Goal: Information Seeking & Learning: Learn about a topic

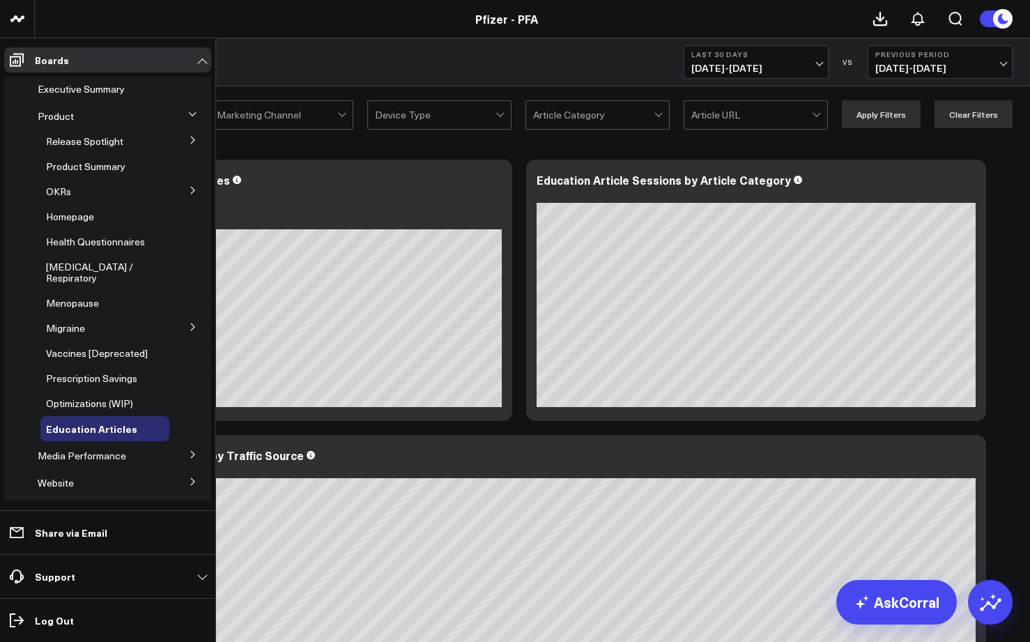
click at [75, 137] on span "Release Spotlight" at bounding box center [84, 140] width 77 height 13
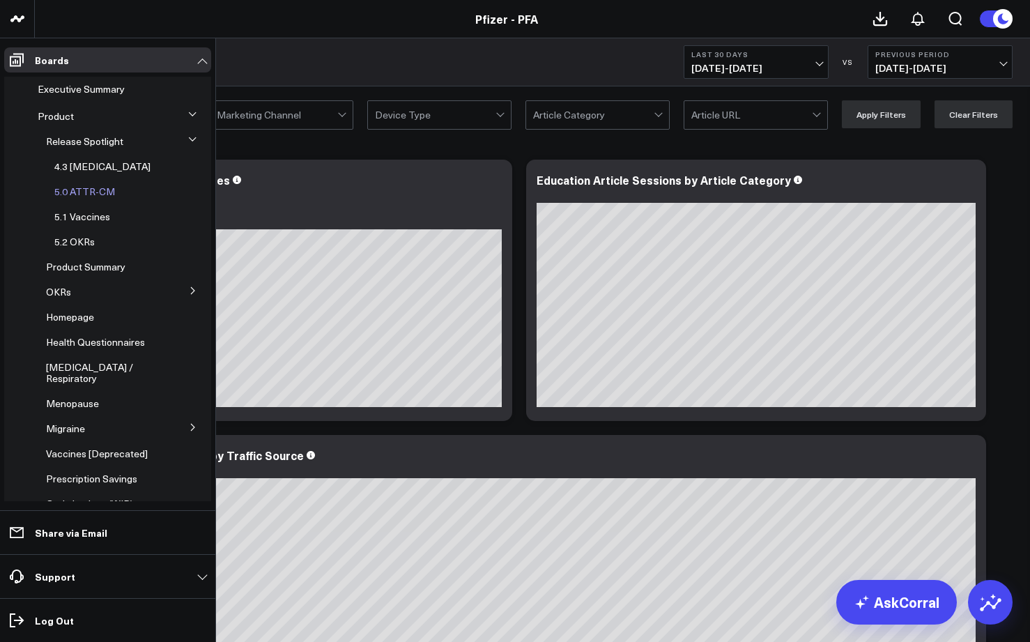
click at [84, 192] on span "5.0 ATTR-CM" at bounding box center [84, 191] width 61 height 13
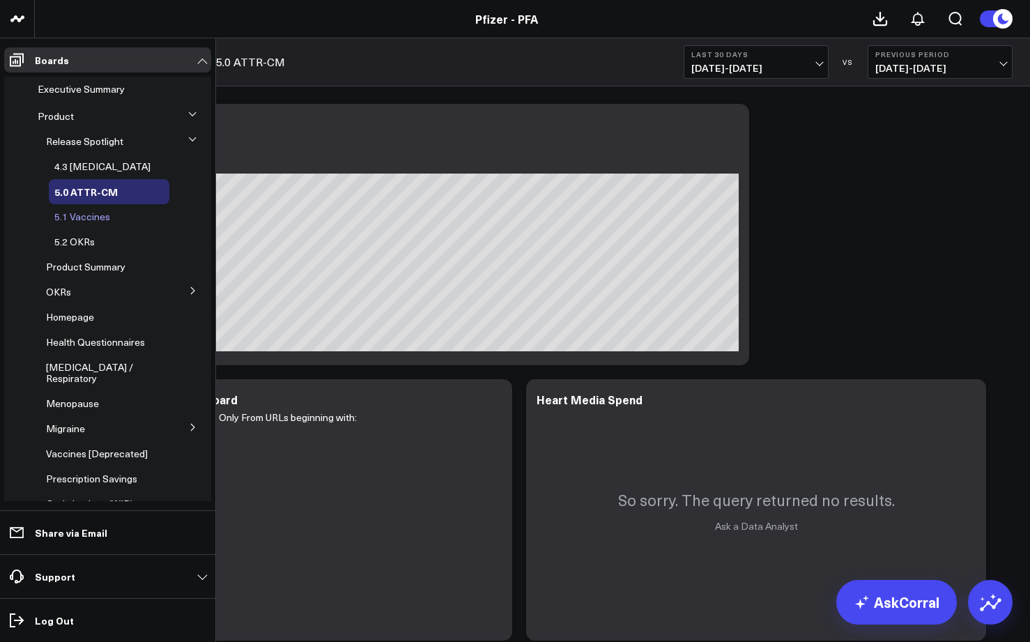
click at [91, 219] on span "5.1 Vaccines" at bounding box center [82, 216] width 56 height 13
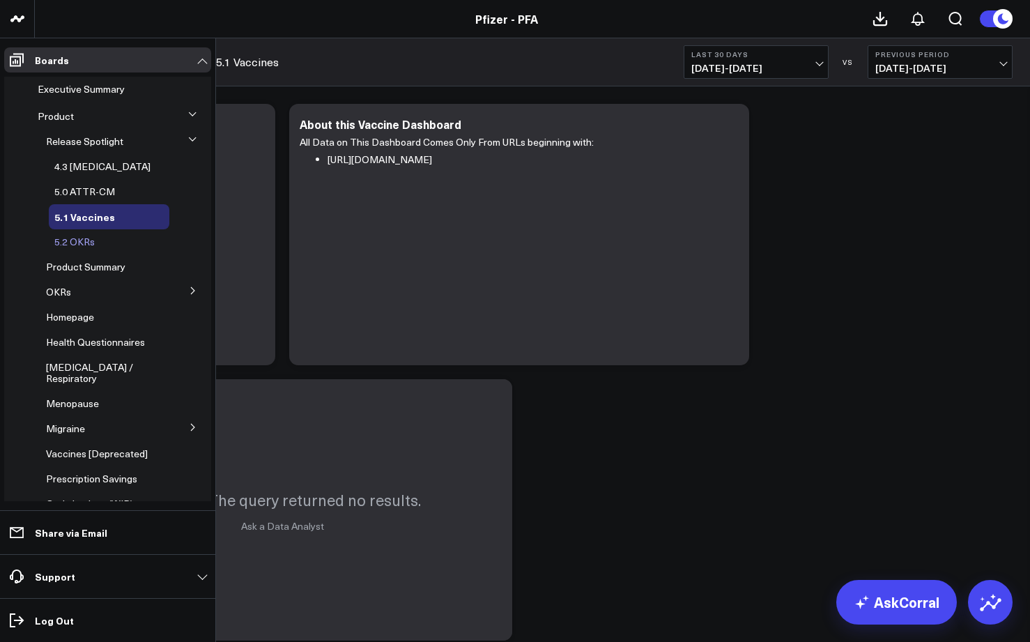
click at [65, 239] on span "5.2 OKRs" at bounding box center [74, 241] width 40 height 13
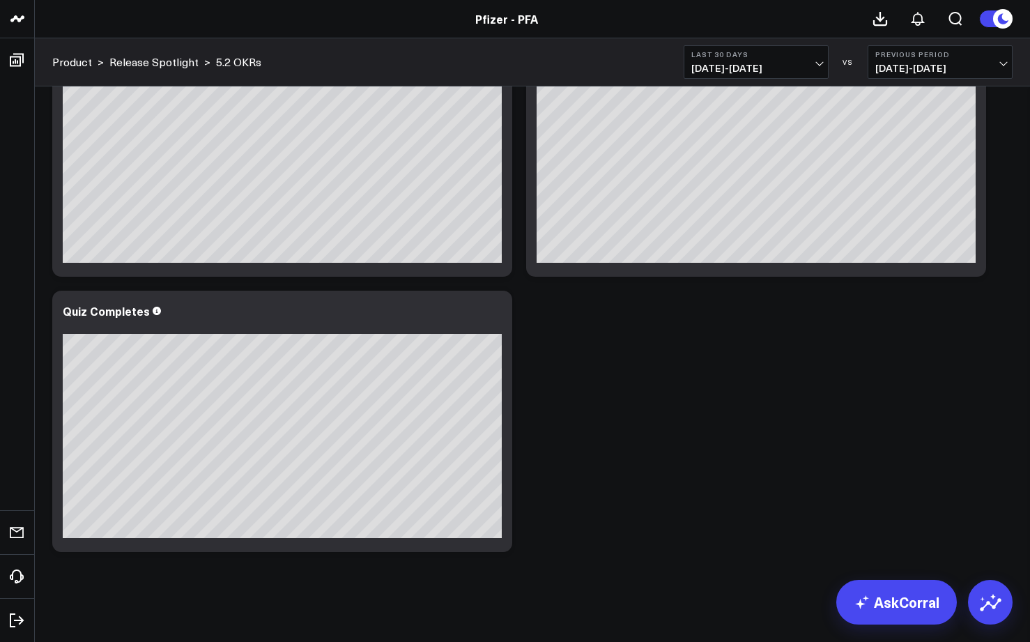
scroll to position [678, 0]
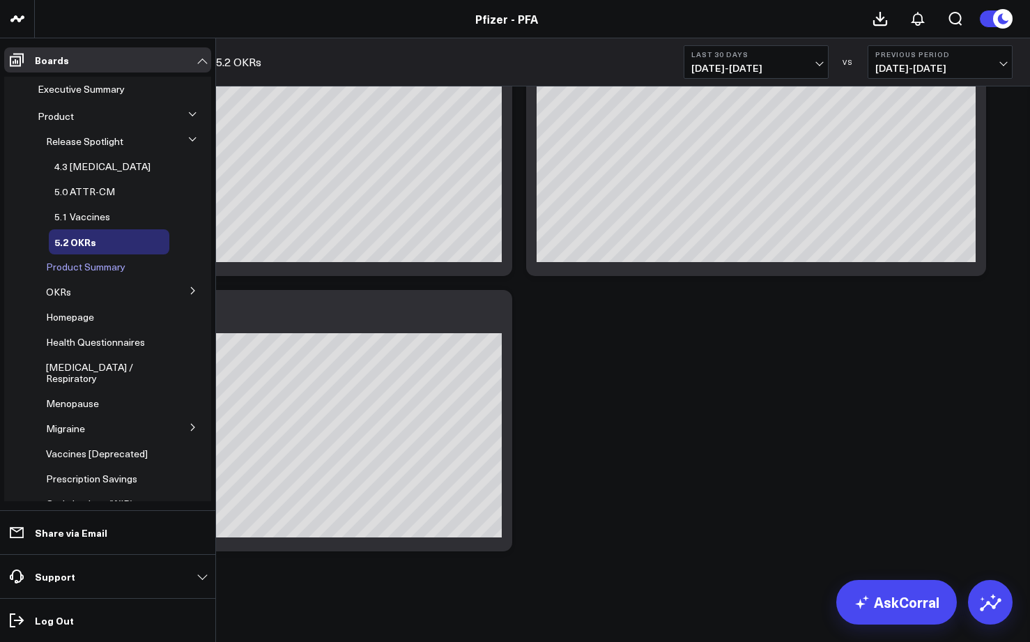
click at [72, 267] on span "Product Summary" at bounding box center [85, 266] width 79 height 13
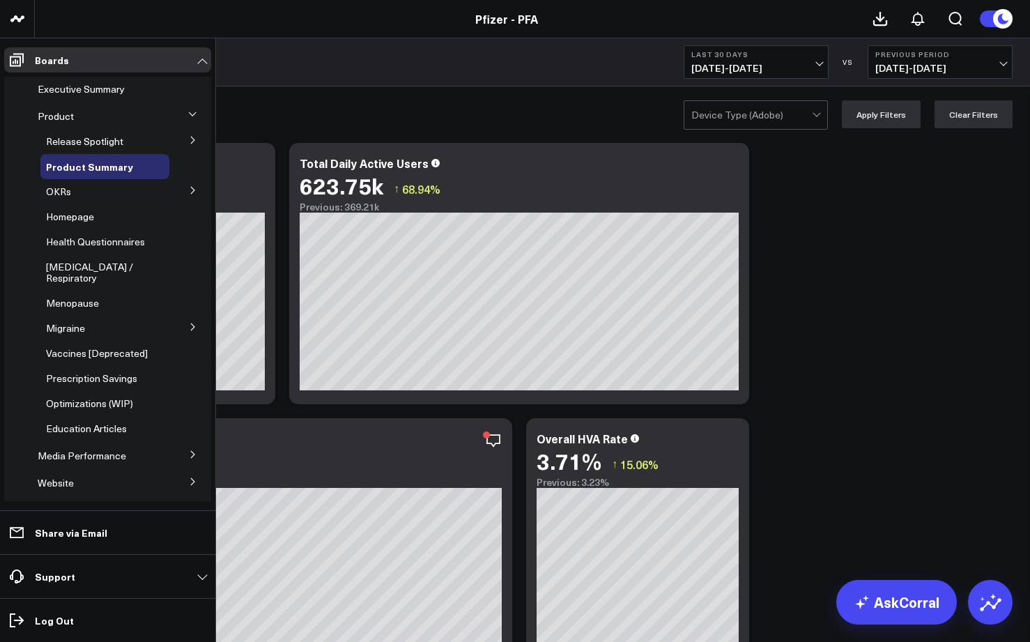
click at [67, 192] on span "OKRs" at bounding box center [58, 191] width 25 height 13
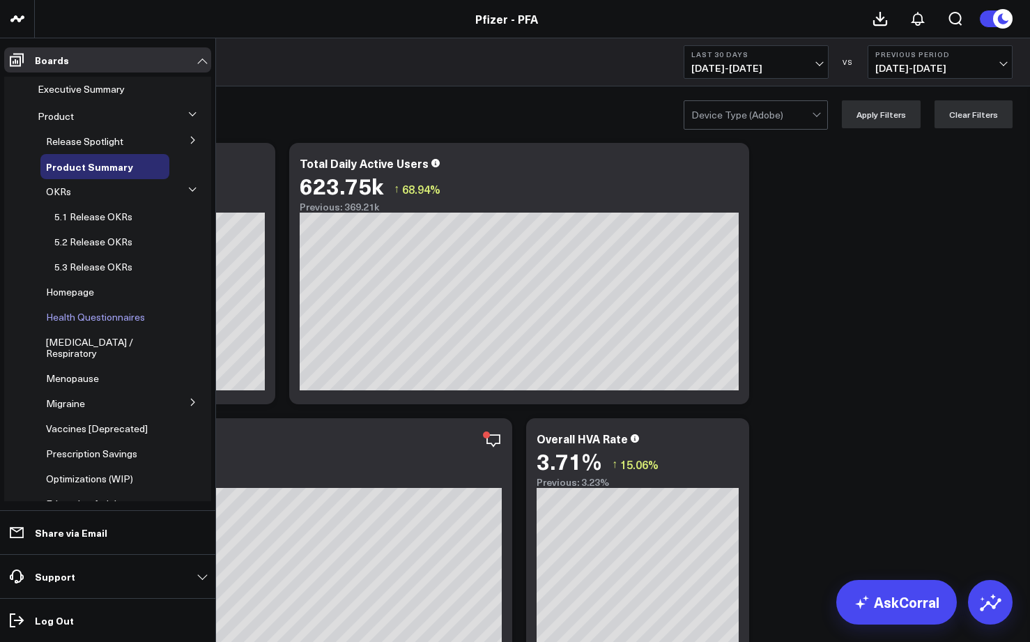
scroll to position [113, 0]
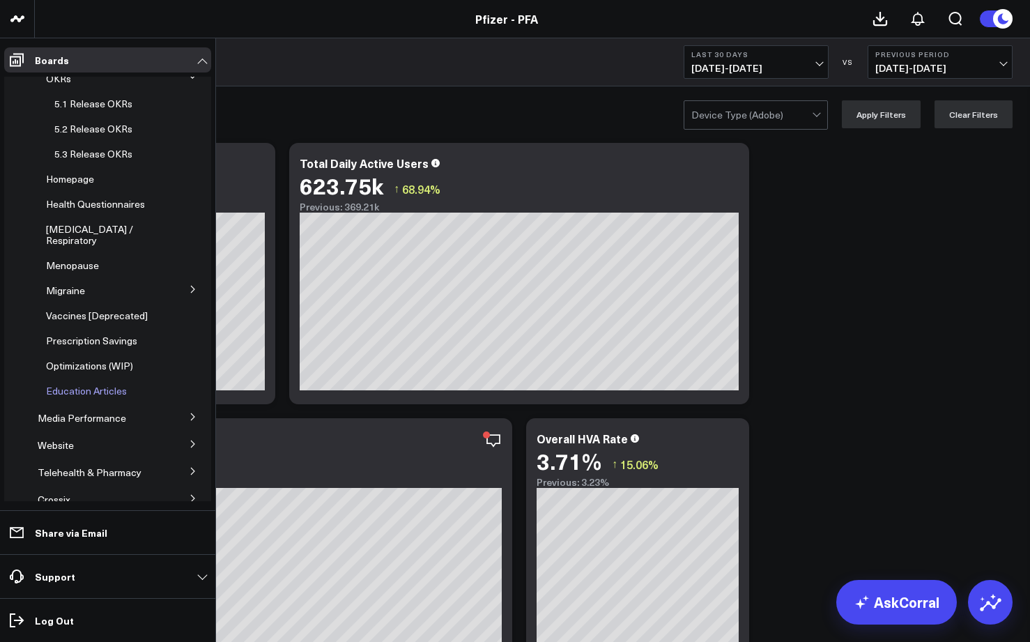
click at [68, 384] on span "Education Articles" at bounding box center [86, 390] width 81 height 13
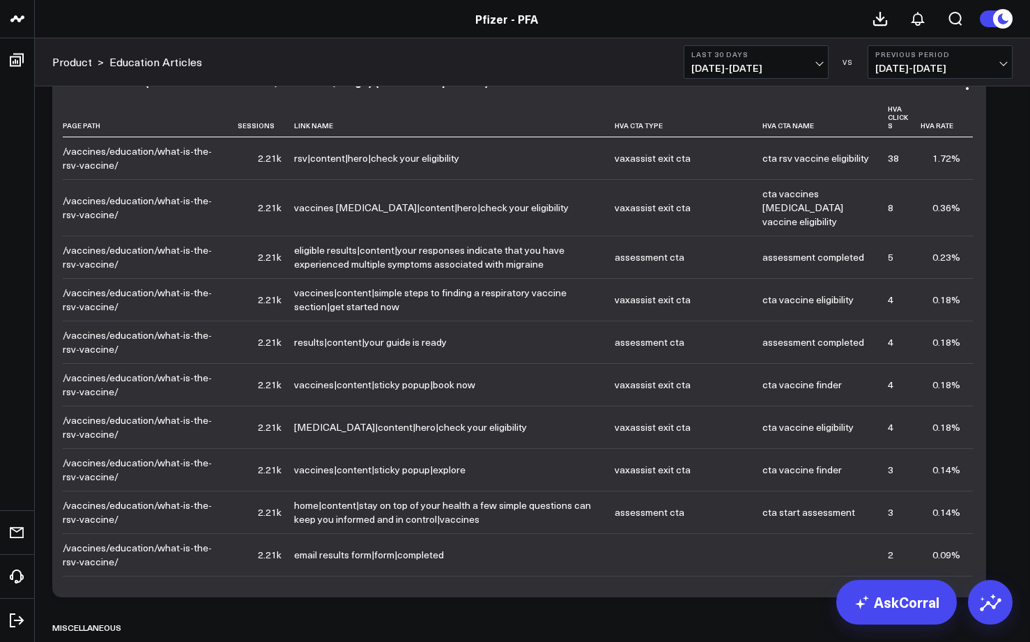
scroll to position [2843, 0]
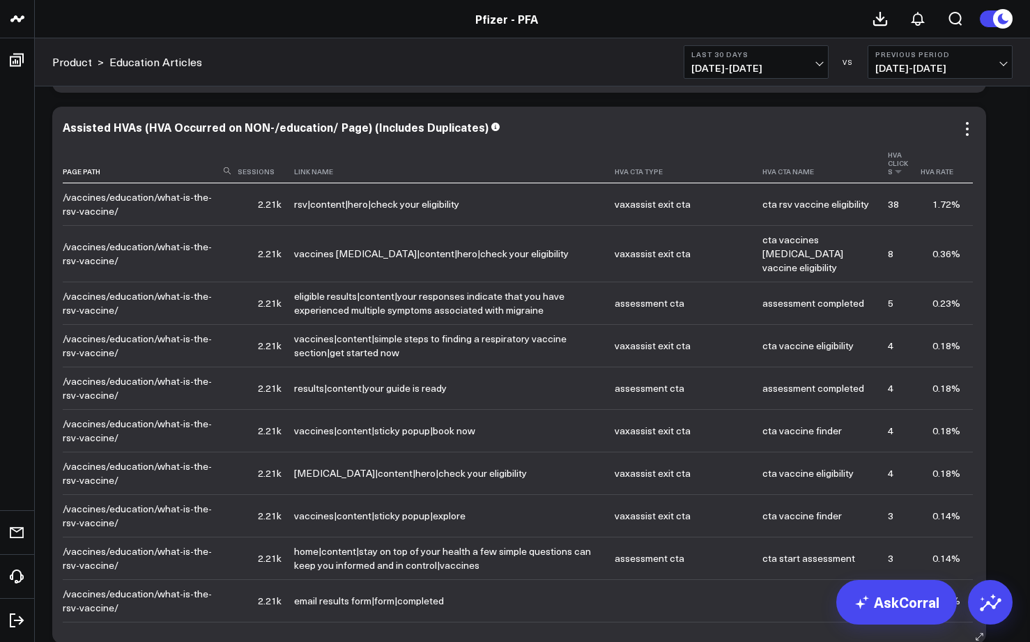
click at [890, 162] on th "Hva Clicks" at bounding box center [903, 163] width 33 height 40
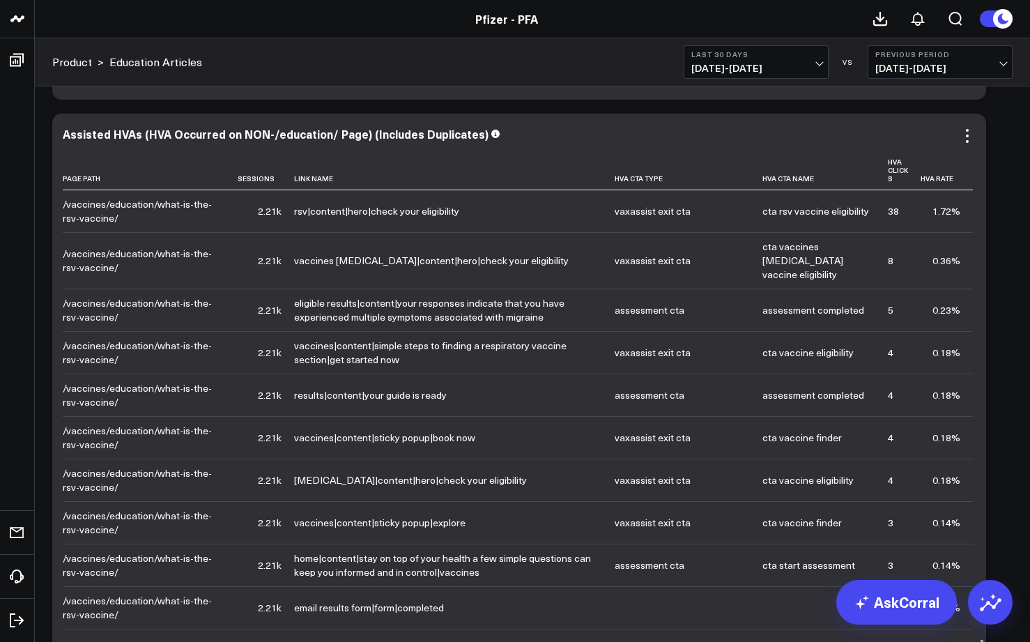
scroll to position [2833, 0]
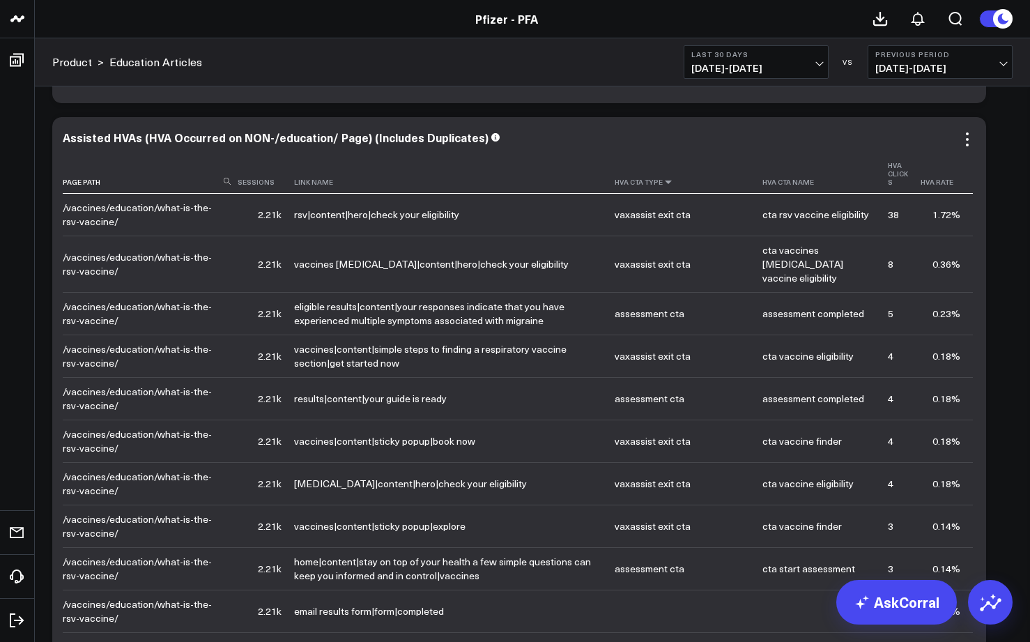
click at [674, 185] on icon at bounding box center [667, 182] width 11 height 8
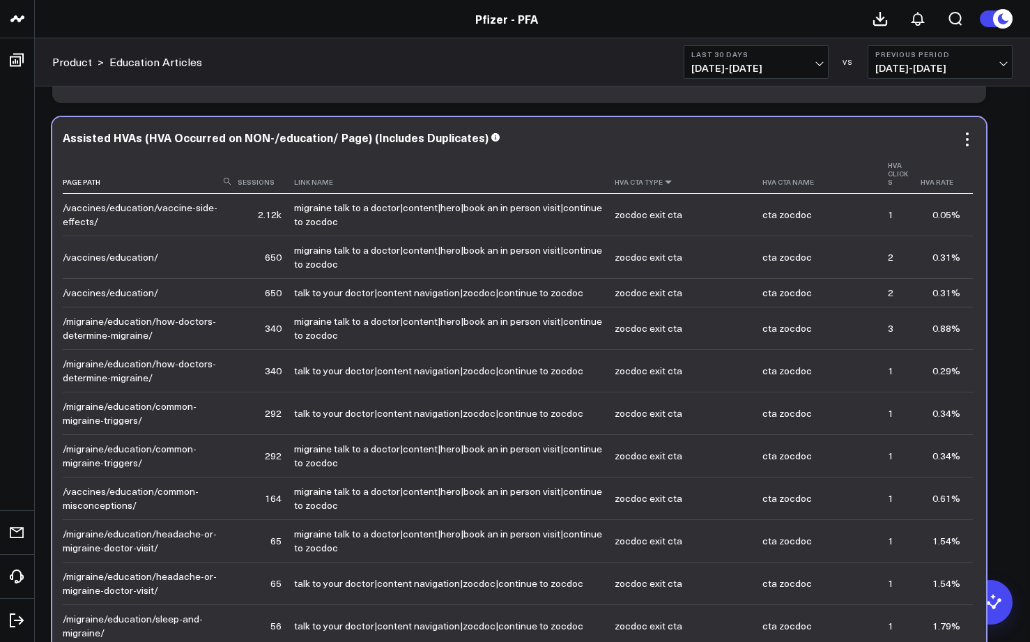
click at [674, 185] on icon at bounding box center [667, 182] width 11 height 8
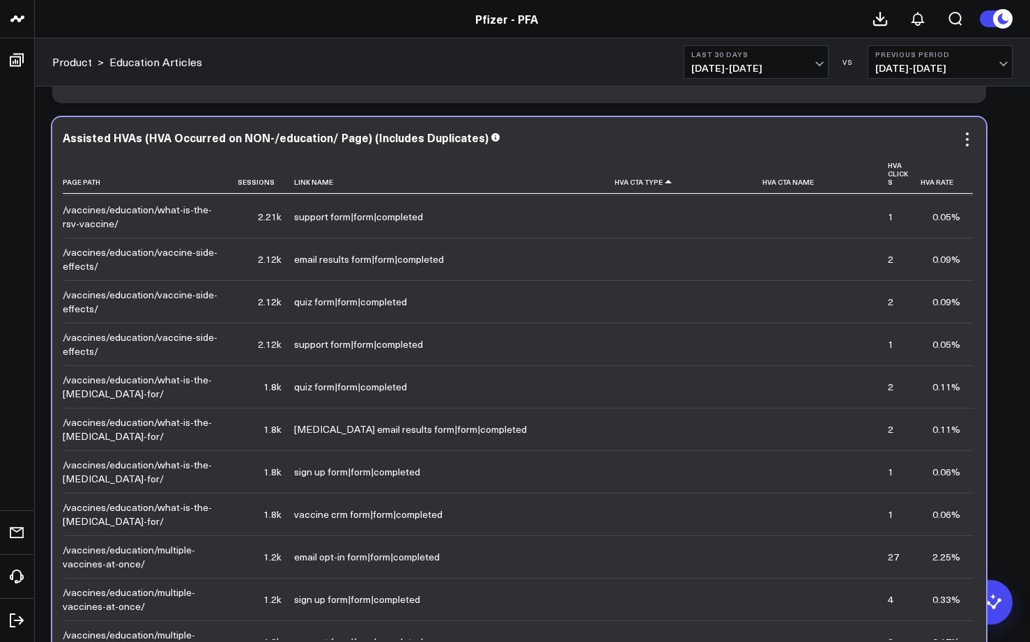
scroll to position [0, 0]
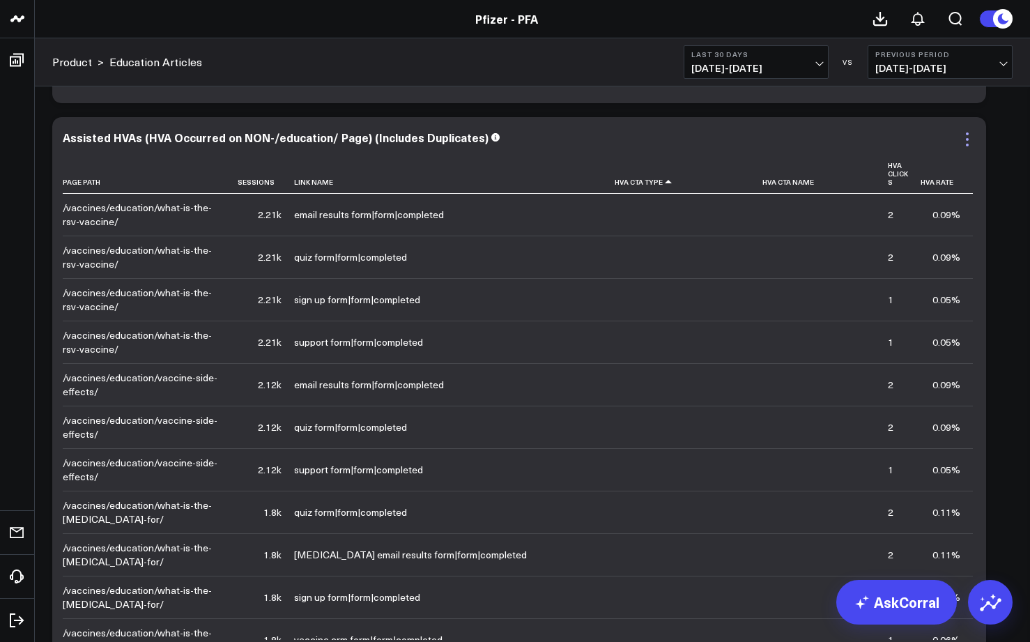
click at [966, 139] on icon at bounding box center [966, 139] width 3 height 3
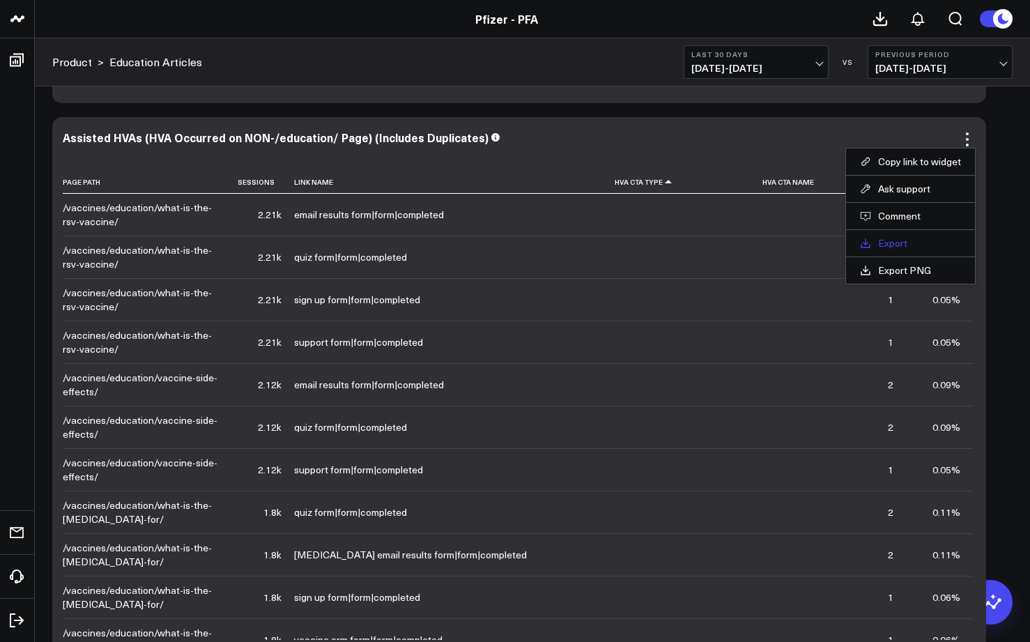
click at [893, 242] on link "Export" at bounding box center [910, 243] width 101 height 13
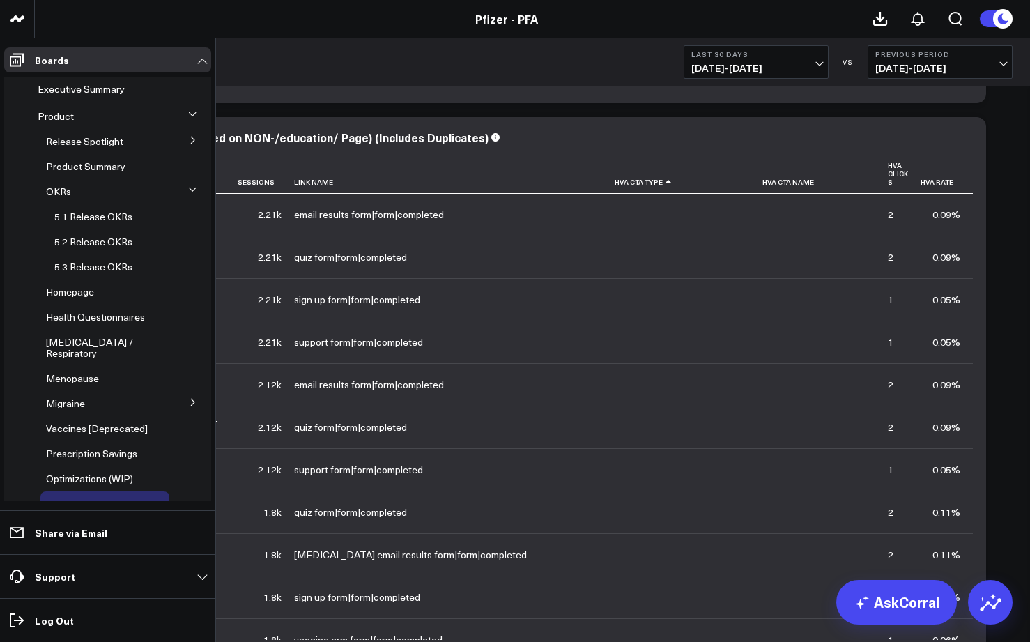
click at [93, 145] on span "Release Spotlight" at bounding box center [84, 140] width 77 height 13
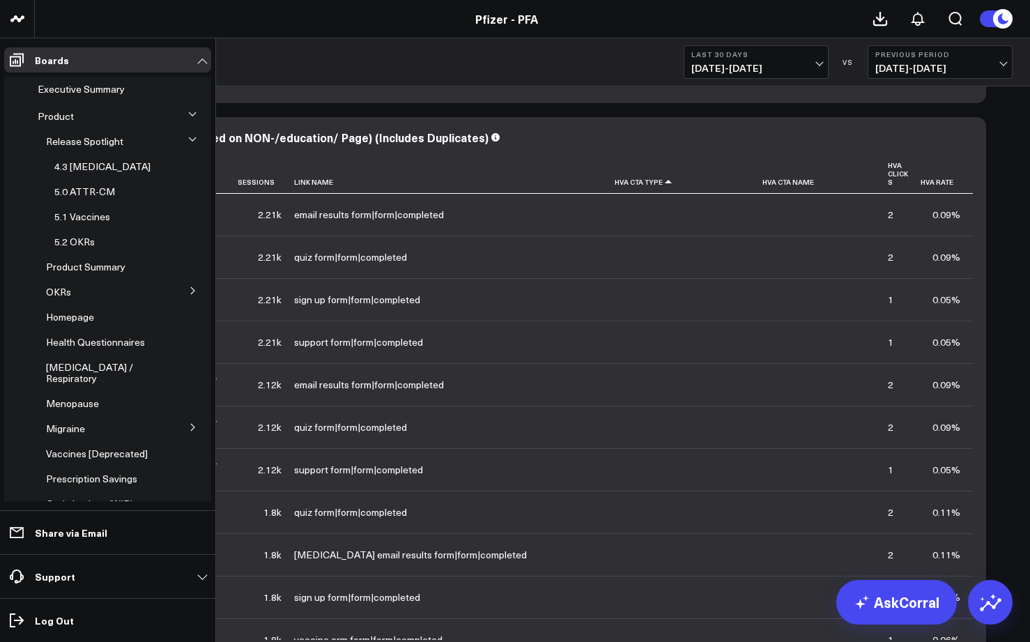
click at [67, 286] on span "OKRs" at bounding box center [58, 291] width 25 height 13
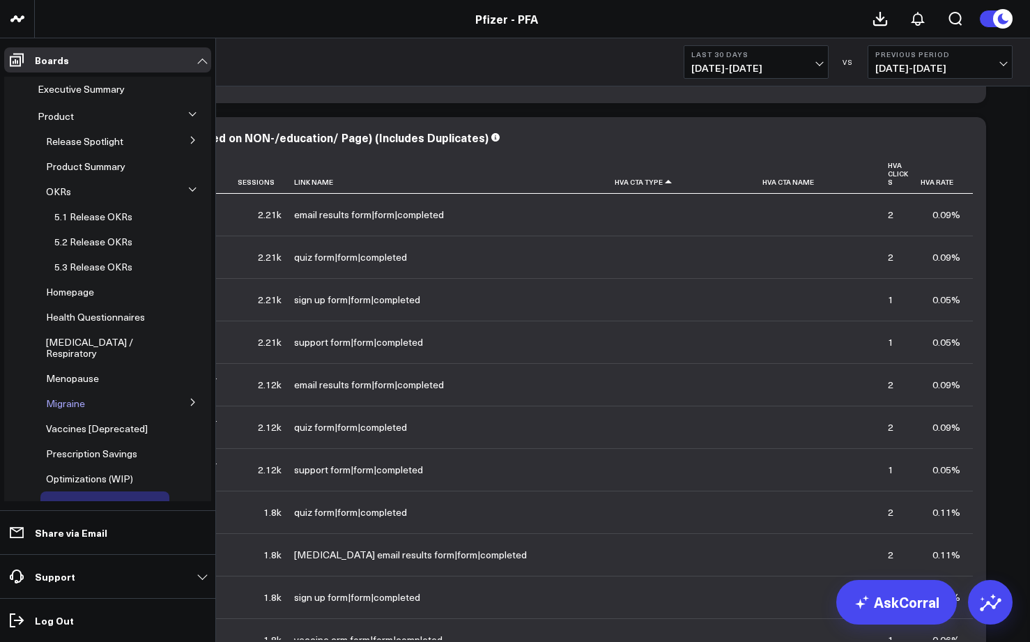
click at [68, 396] on span "Migraine" at bounding box center [65, 402] width 39 height 13
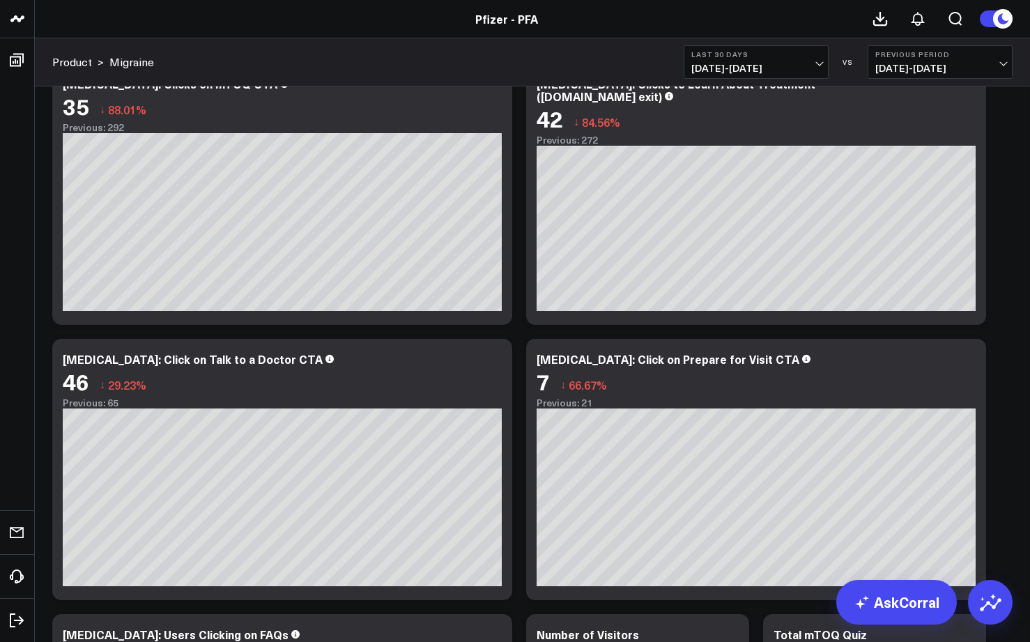
scroll to position [5712, 0]
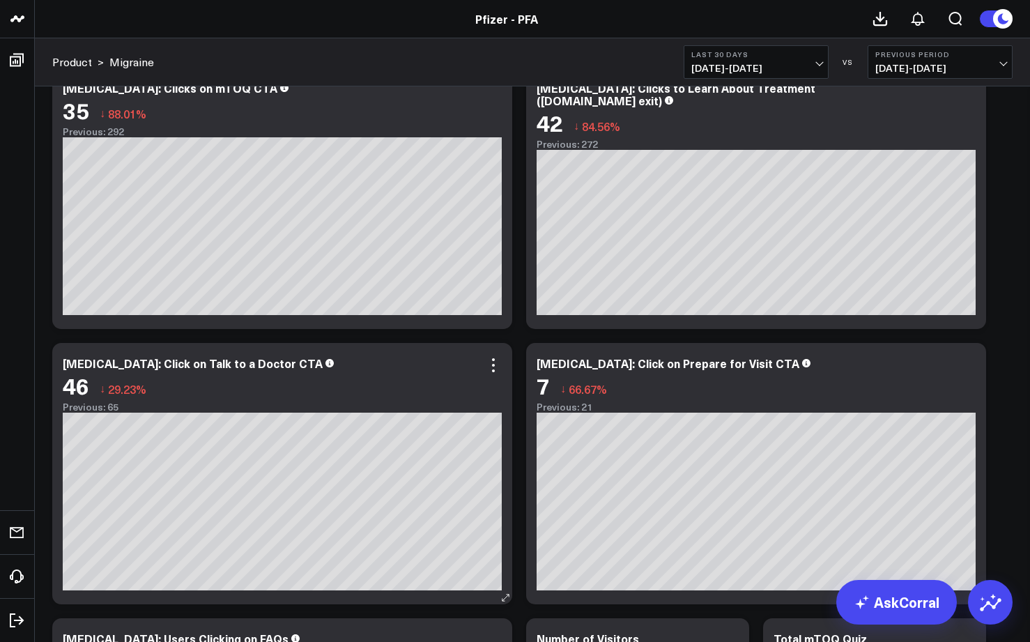
click at [153, 404] on div "Previous: 65" at bounding box center [282, 406] width 439 height 11
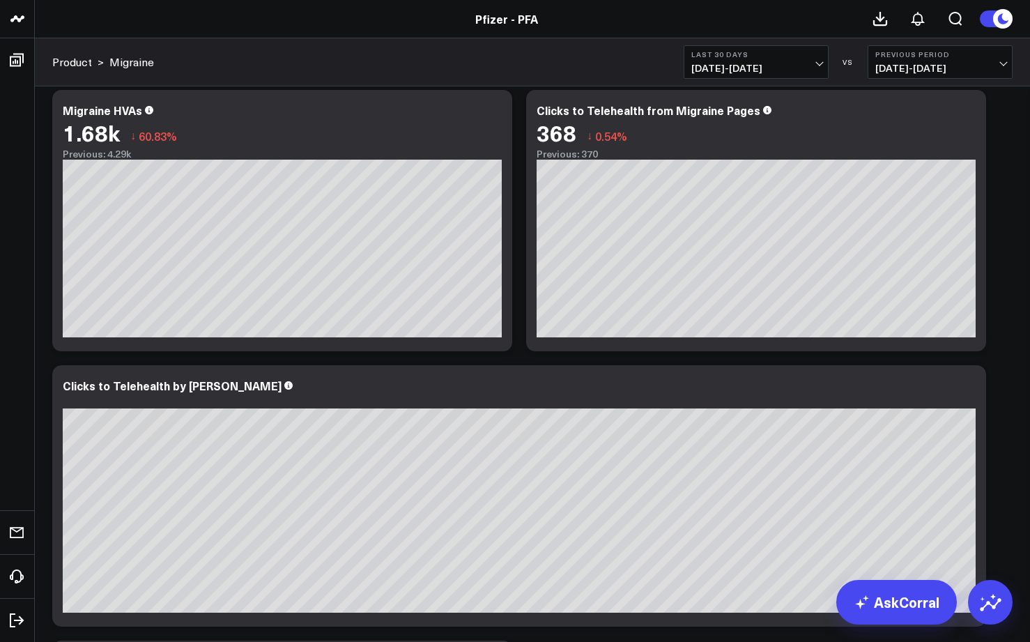
scroll to position [2029, 0]
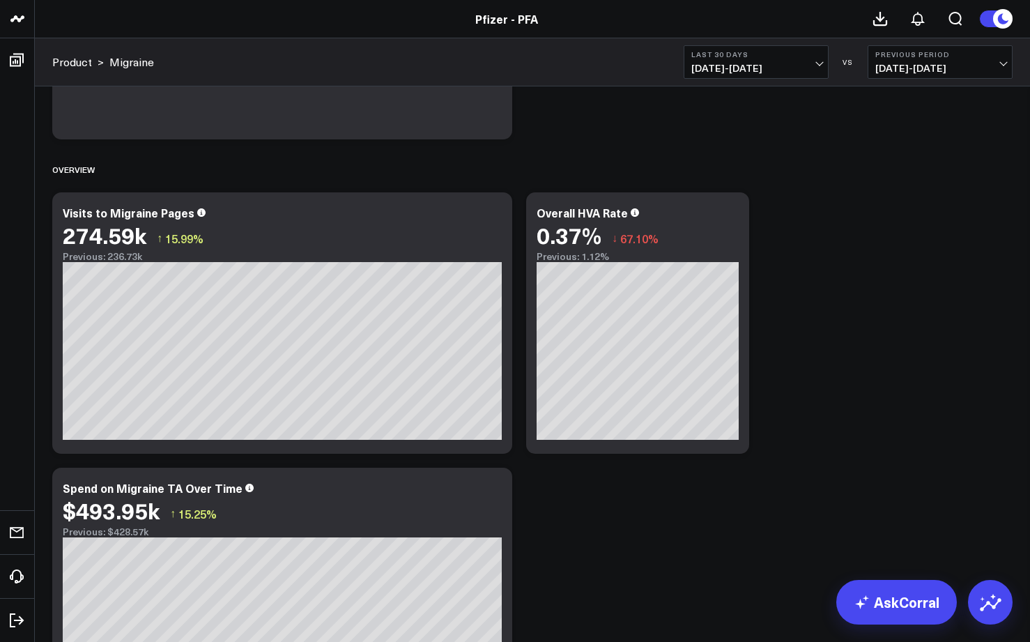
scroll to position [823, 0]
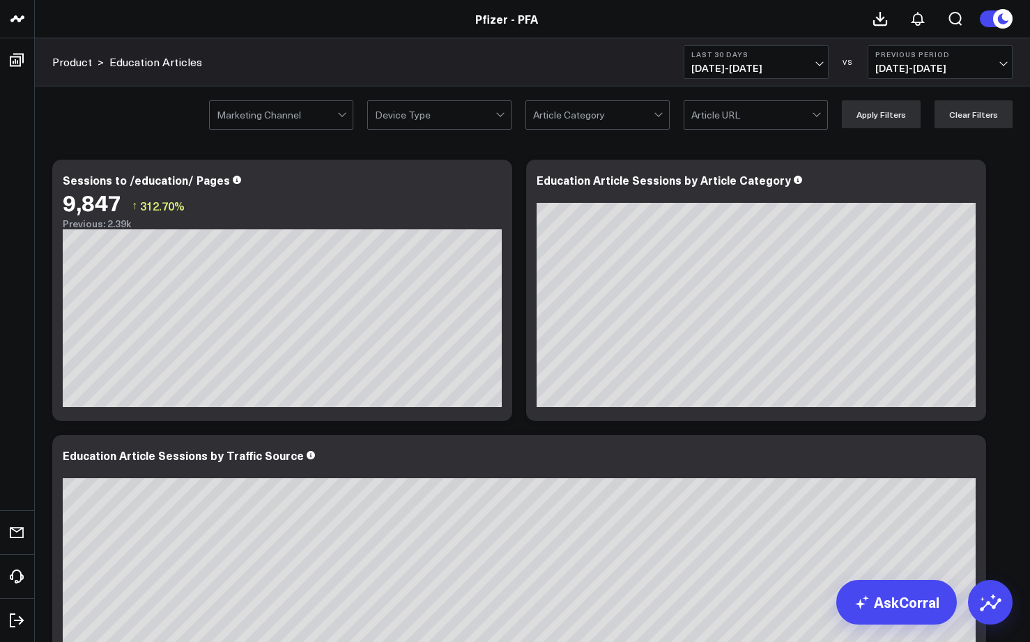
click at [605, 115] on div at bounding box center [593, 115] width 121 height 28
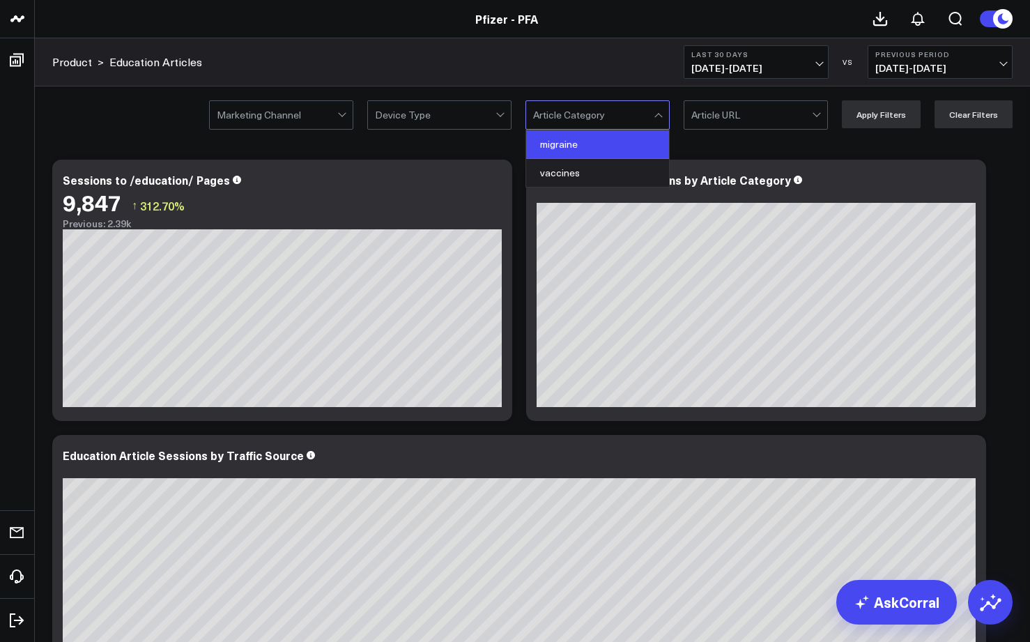
click at [562, 154] on div "migraine" at bounding box center [597, 144] width 143 height 29
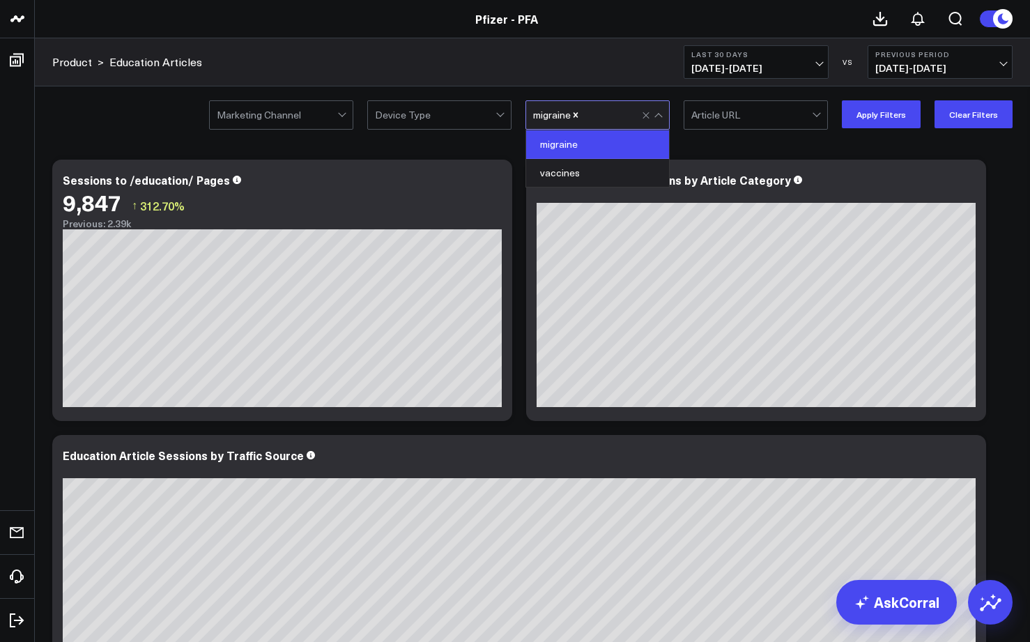
click at [573, 144] on div "migraine" at bounding box center [597, 144] width 143 height 29
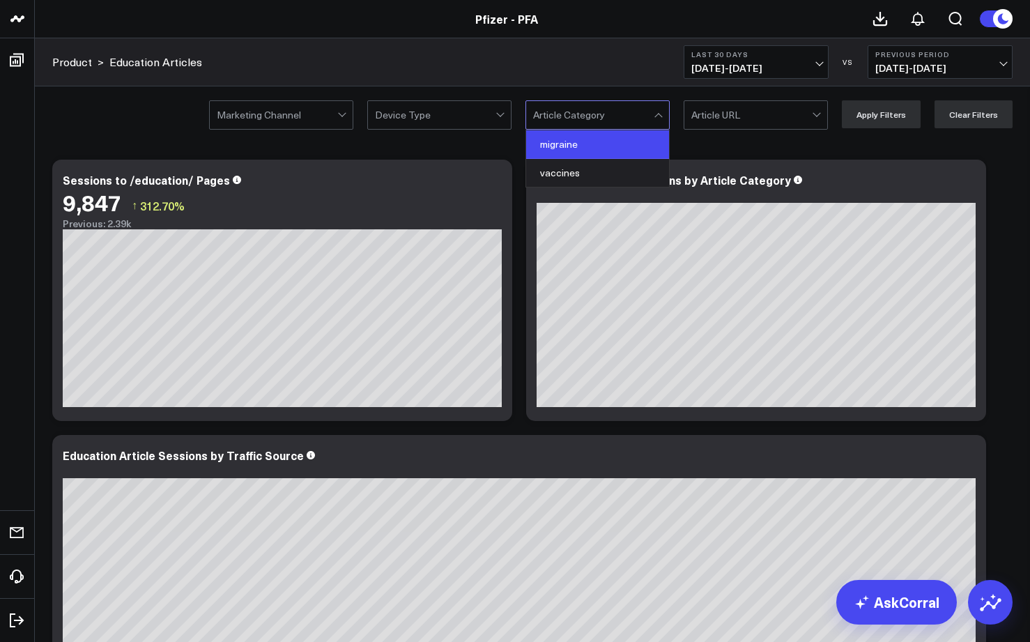
click at [584, 144] on div "migraine" at bounding box center [597, 144] width 143 height 29
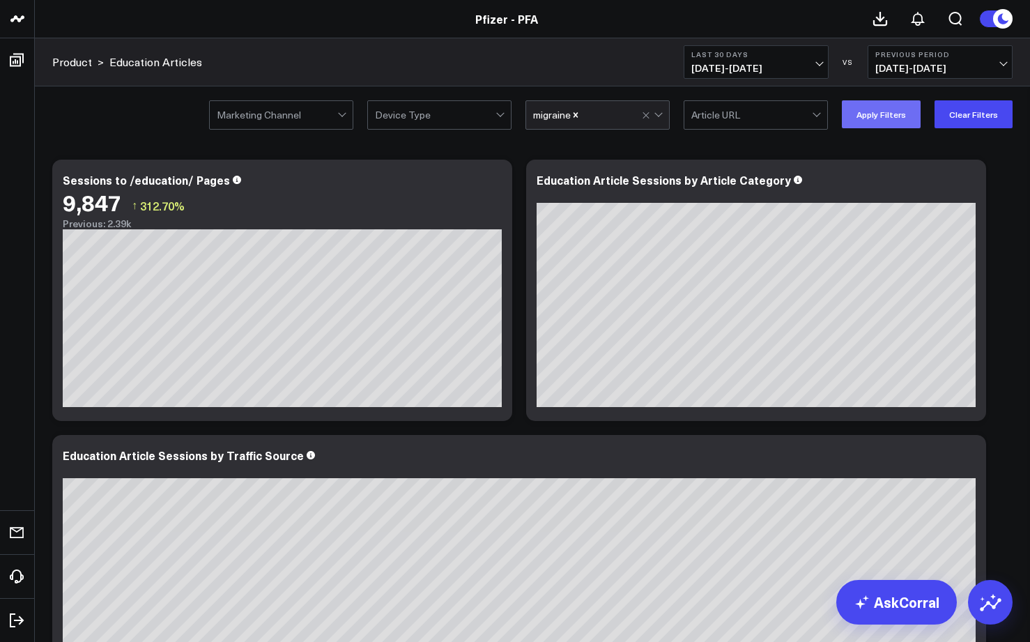
click at [889, 114] on button "Apply Filters" at bounding box center [880, 114] width 79 height 28
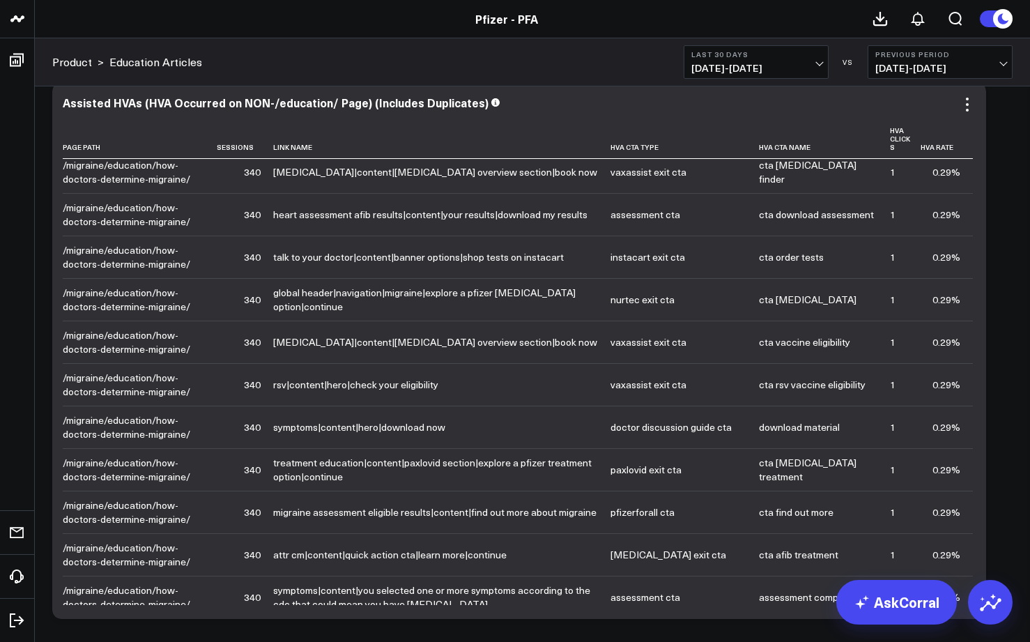
scroll to position [1352, 0]
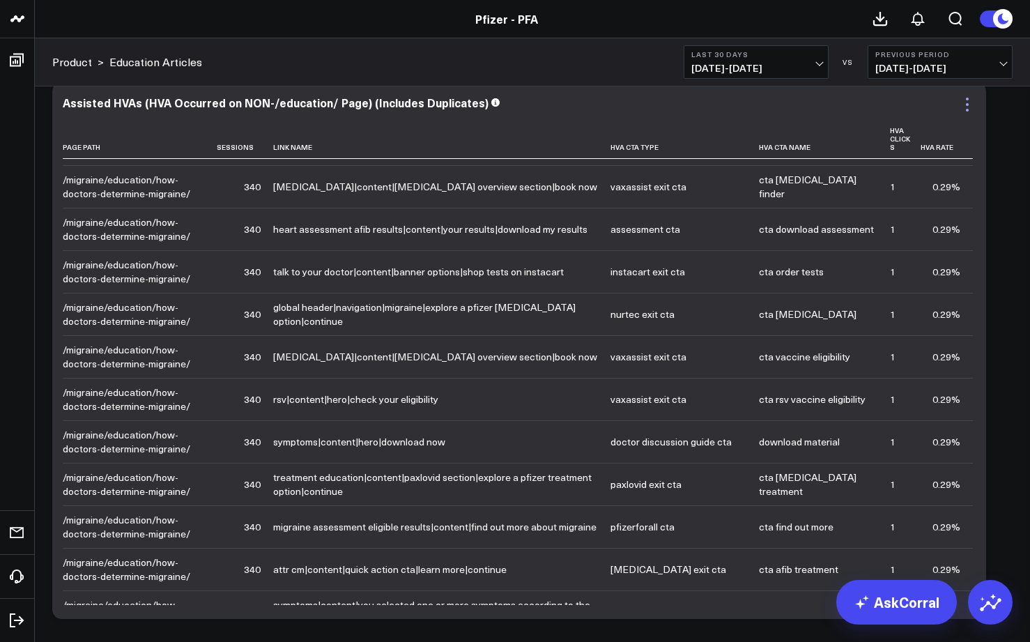
click at [971, 104] on icon at bounding box center [966, 104] width 17 height 17
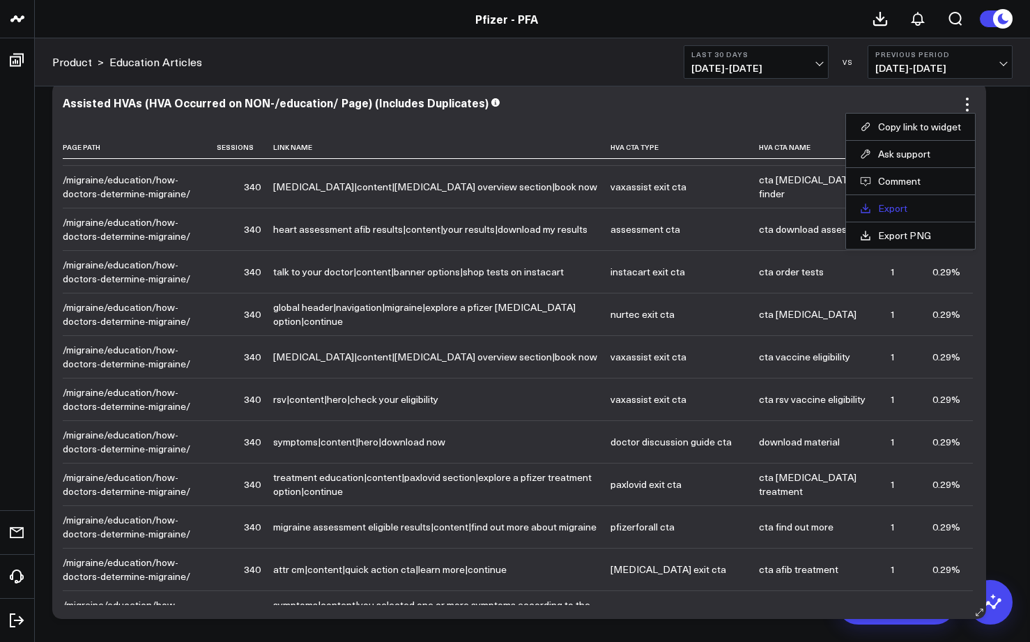
click at [901, 212] on link "Export" at bounding box center [910, 208] width 101 height 13
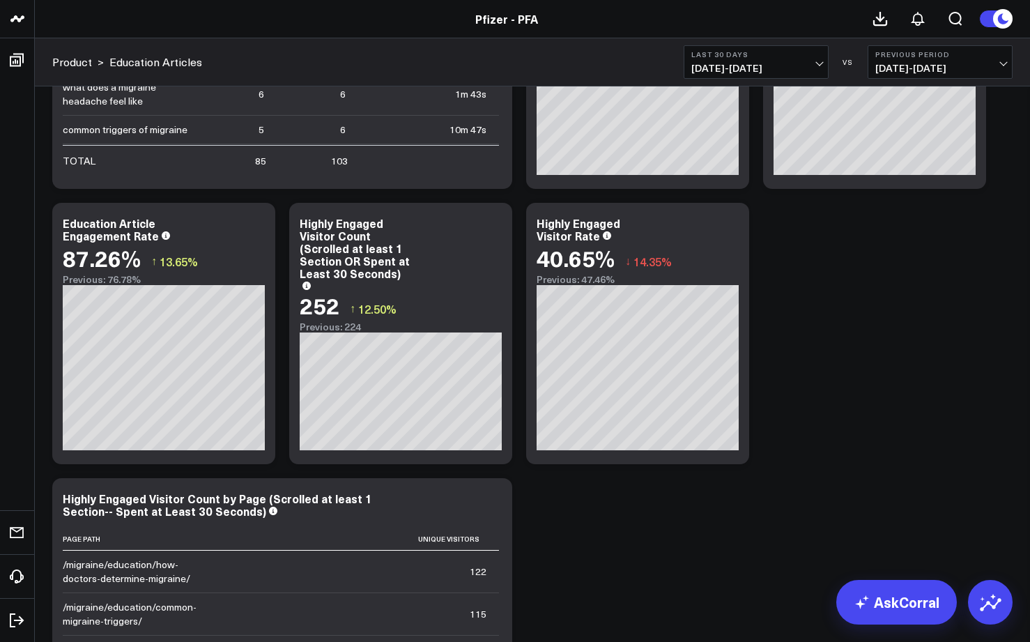
scroll to position [0, 0]
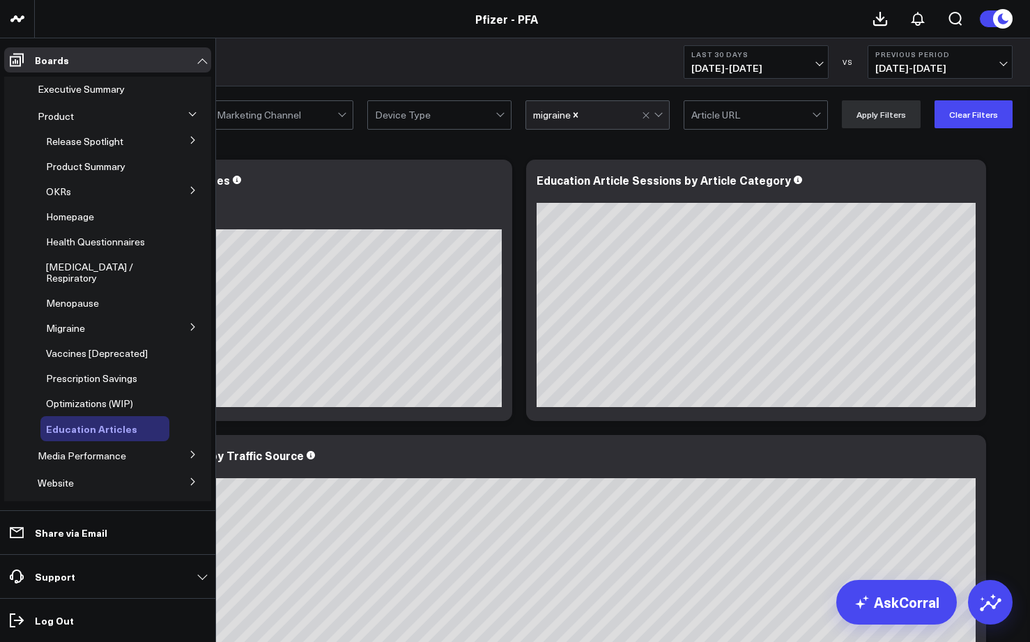
click at [77, 421] on span "Education Articles" at bounding box center [91, 428] width 91 height 14
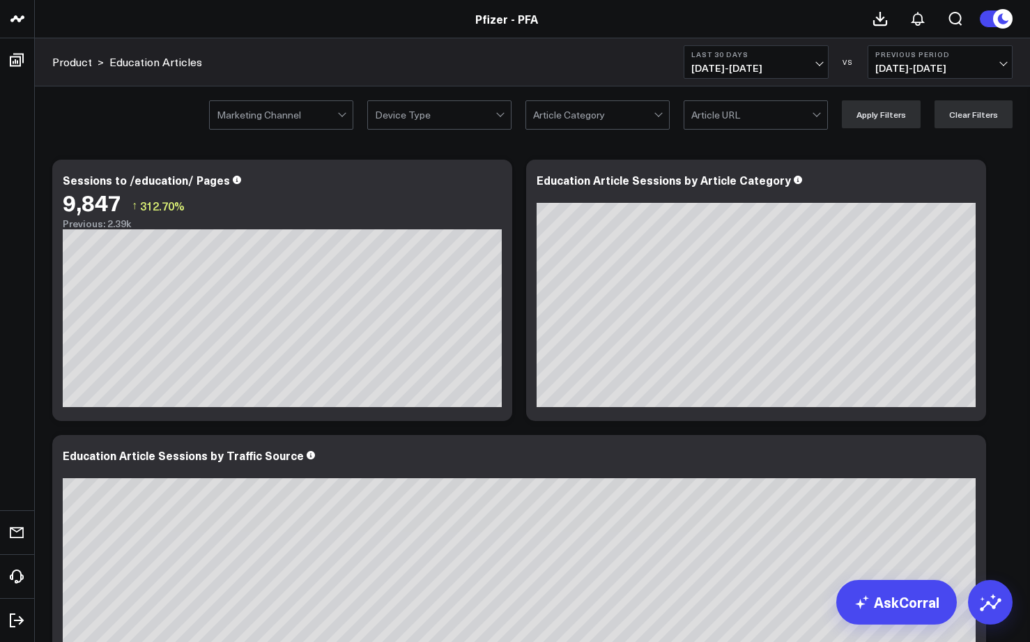
click at [906, 59] on button "Previous Period 07/25/25 - 08/23/25" at bounding box center [939, 61] width 145 height 33
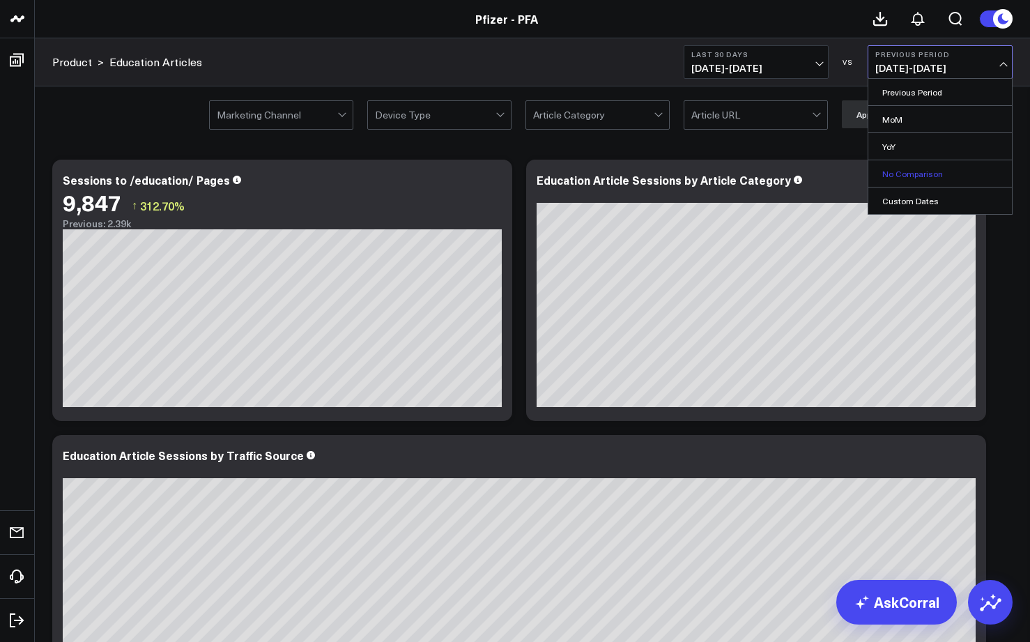
click at [898, 174] on link "No Comparison" at bounding box center [939, 173] width 143 height 26
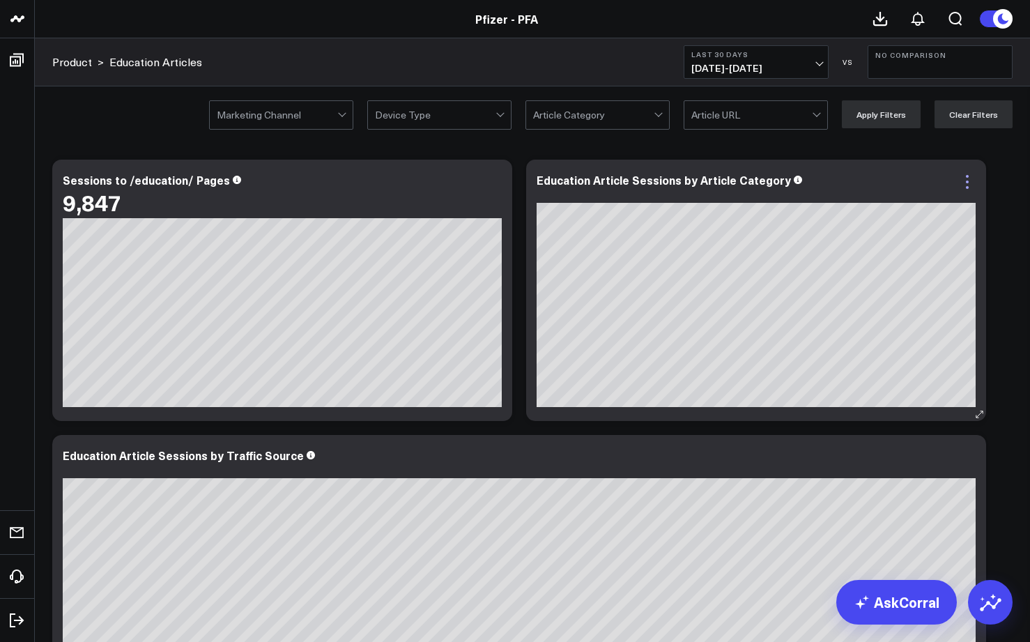
click at [967, 187] on icon at bounding box center [966, 187] width 3 height 3
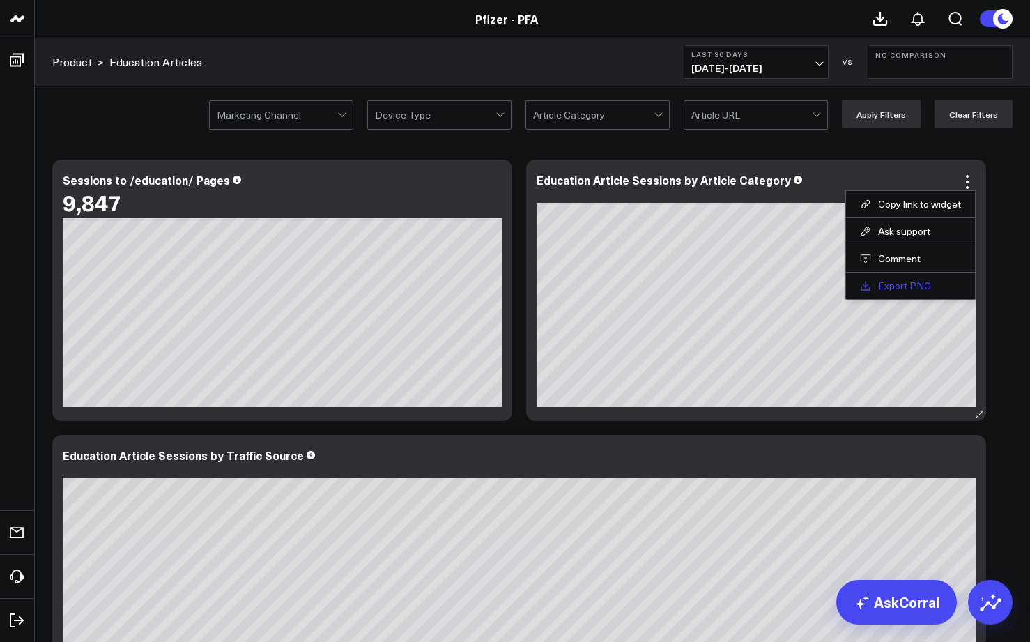
click at [892, 284] on link "Export PNG" at bounding box center [910, 285] width 101 height 13
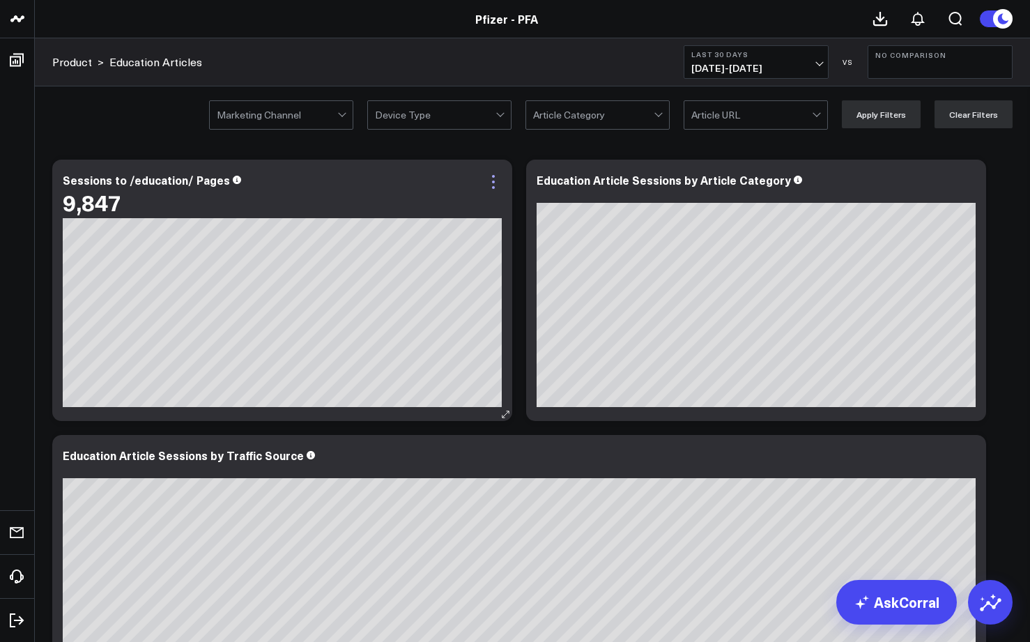
click at [492, 181] on icon at bounding box center [493, 181] width 3 height 3
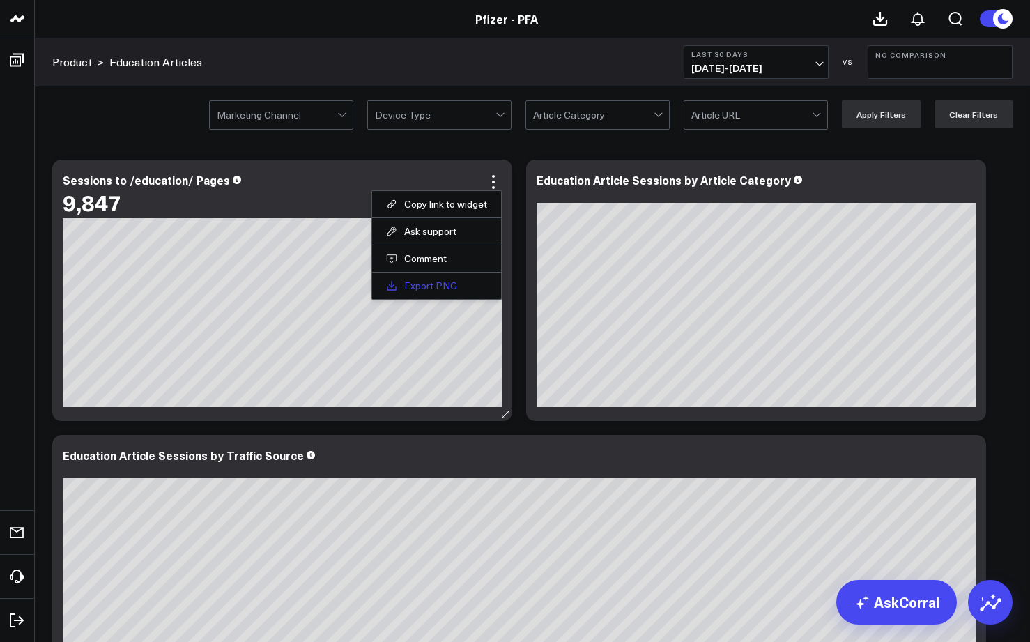
click at [414, 281] on link "Export PNG" at bounding box center [436, 285] width 101 height 13
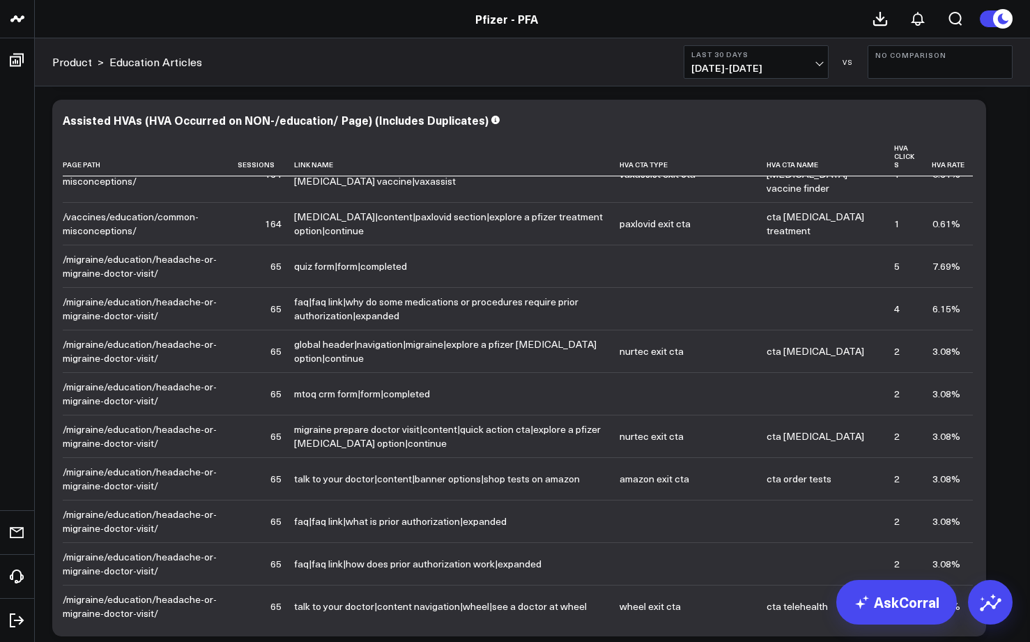
scroll to position [24251, 0]
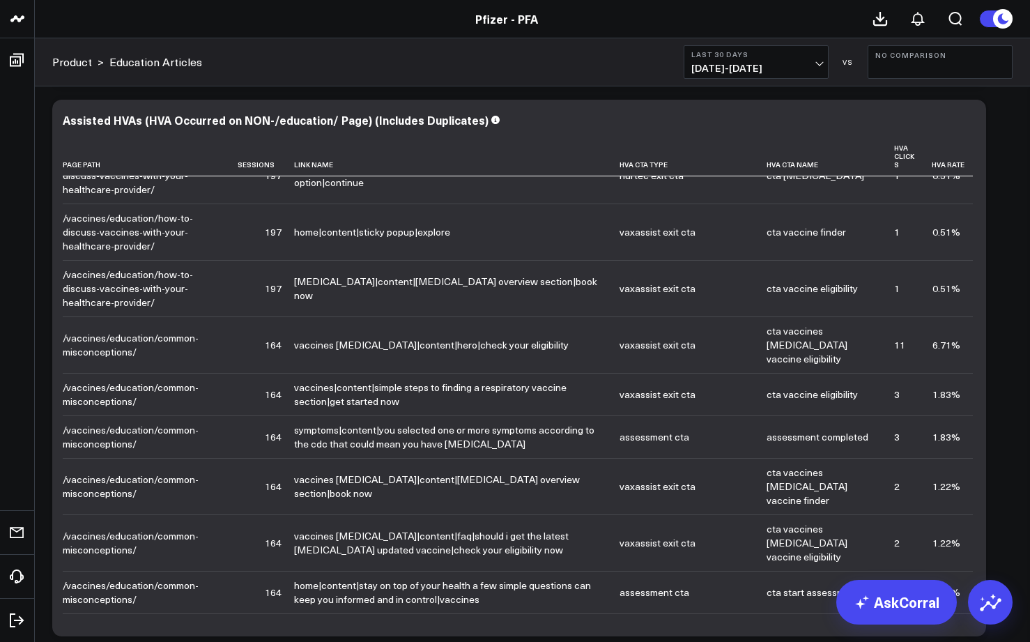
click at [810, 65] on span "08/24/25 - 09/22/25" at bounding box center [756, 68] width 130 height 11
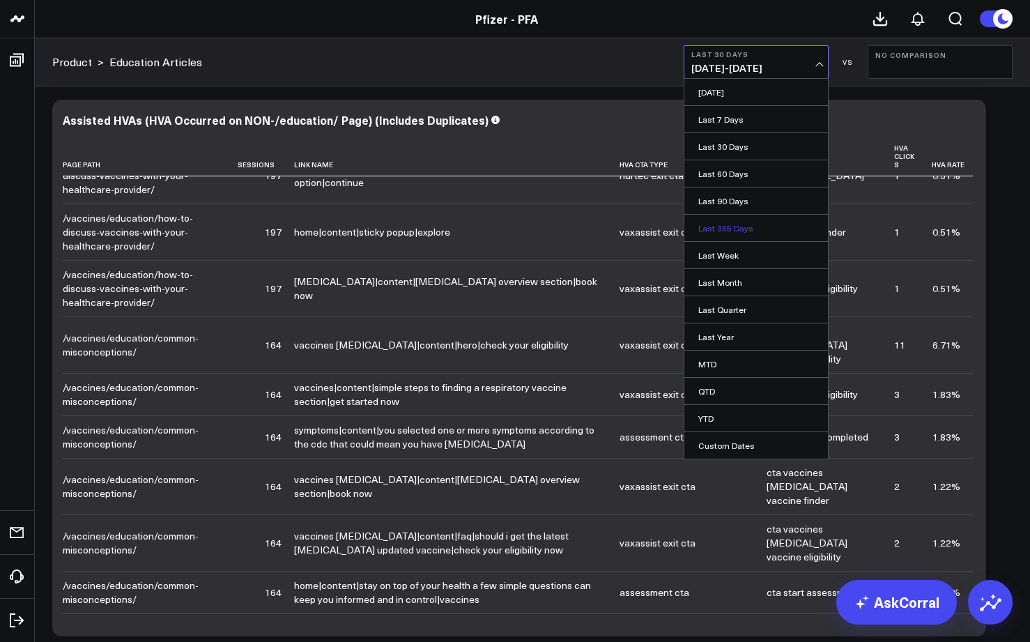
click at [708, 222] on link "Last 365 Days" at bounding box center [755, 228] width 143 height 26
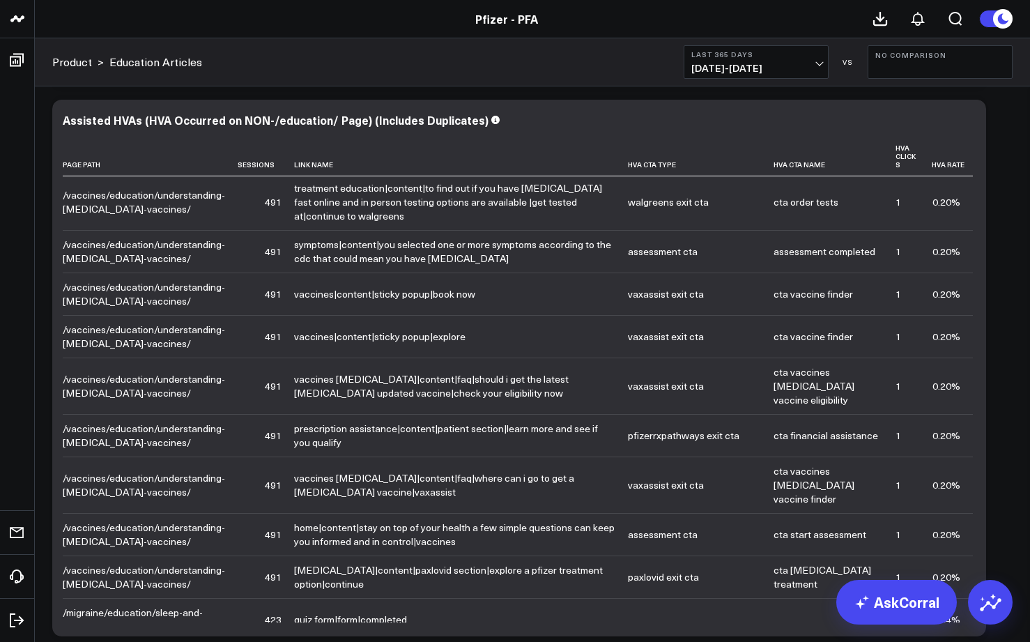
scroll to position [49682, 0]
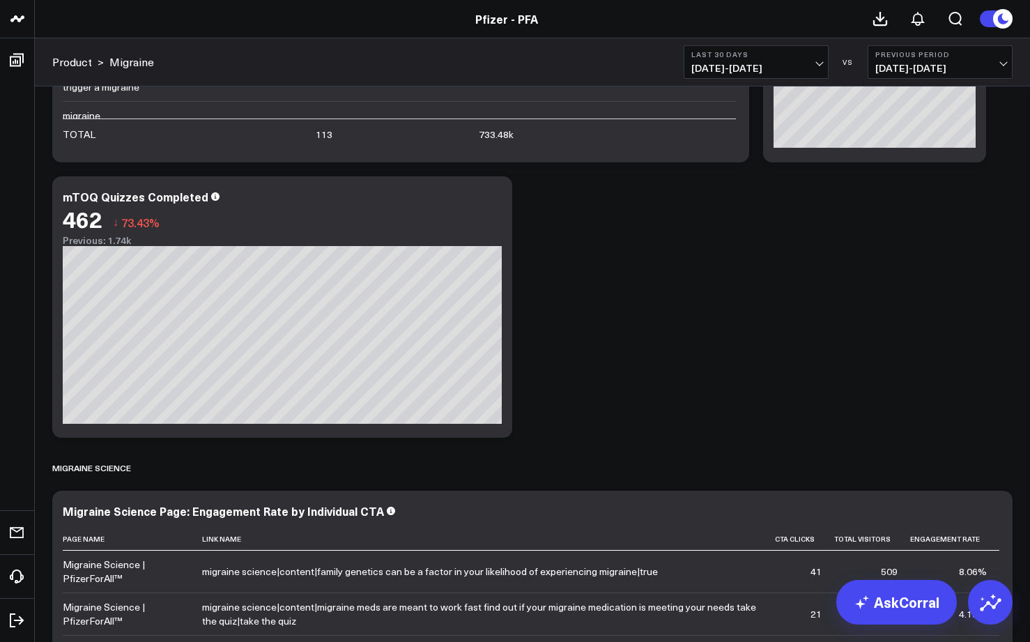
scroll to position [3383, 0]
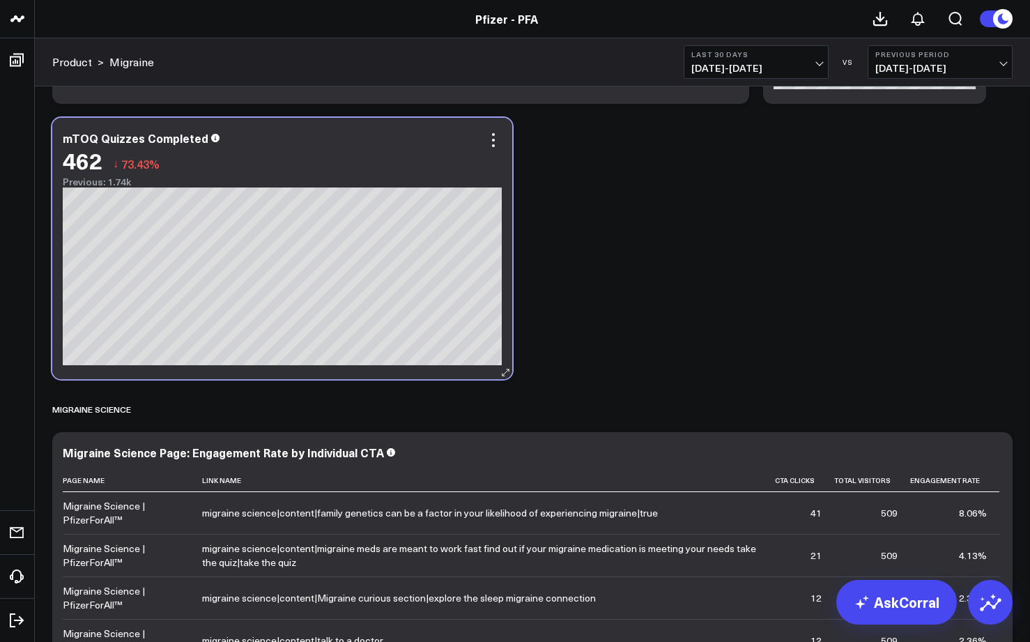
click at [211, 141] on icon at bounding box center [215, 138] width 8 height 8
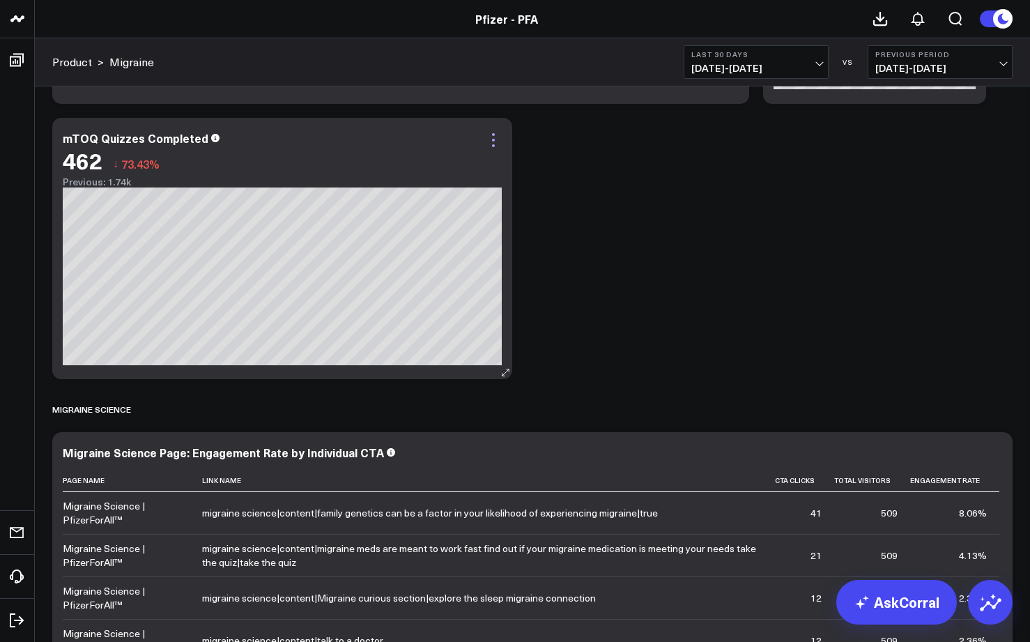
click at [496, 139] on icon at bounding box center [493, 140] width 17 height 17
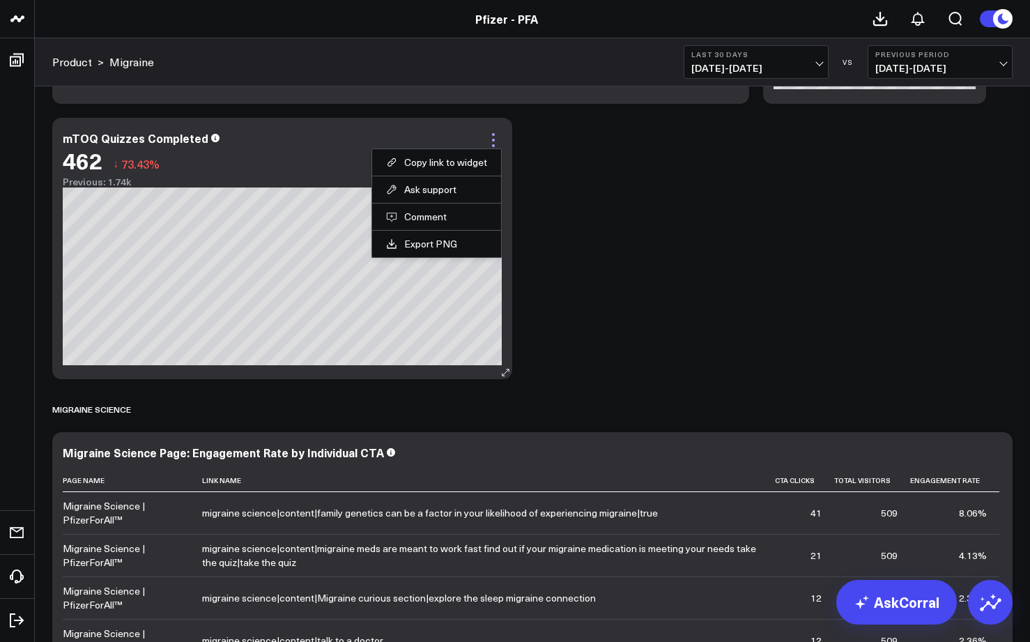
click at [496, 139] on icon at bounding box center [493, 140] width 17 height 17
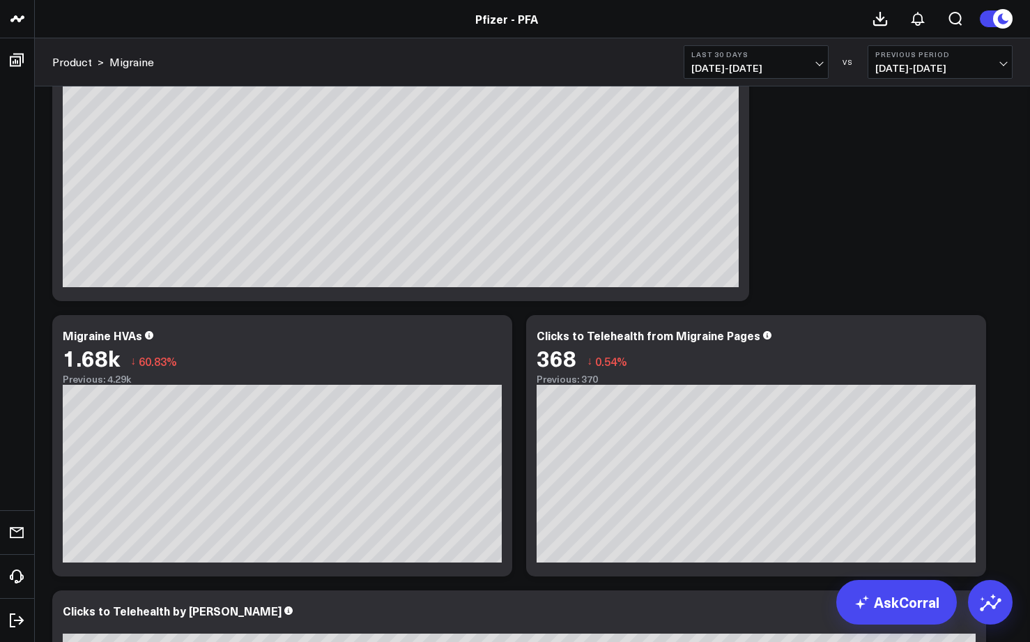
scroll to position [0, 0]
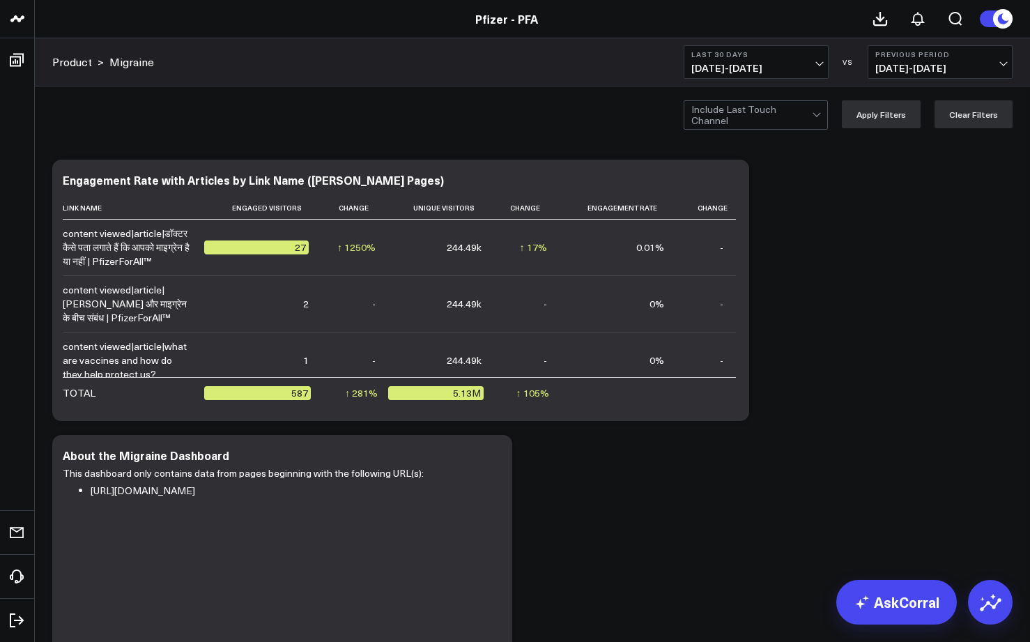
click at [821, 63] on span "08/24/25 - 09/22/25" at bounding box center [756, 68] width 130 height 11
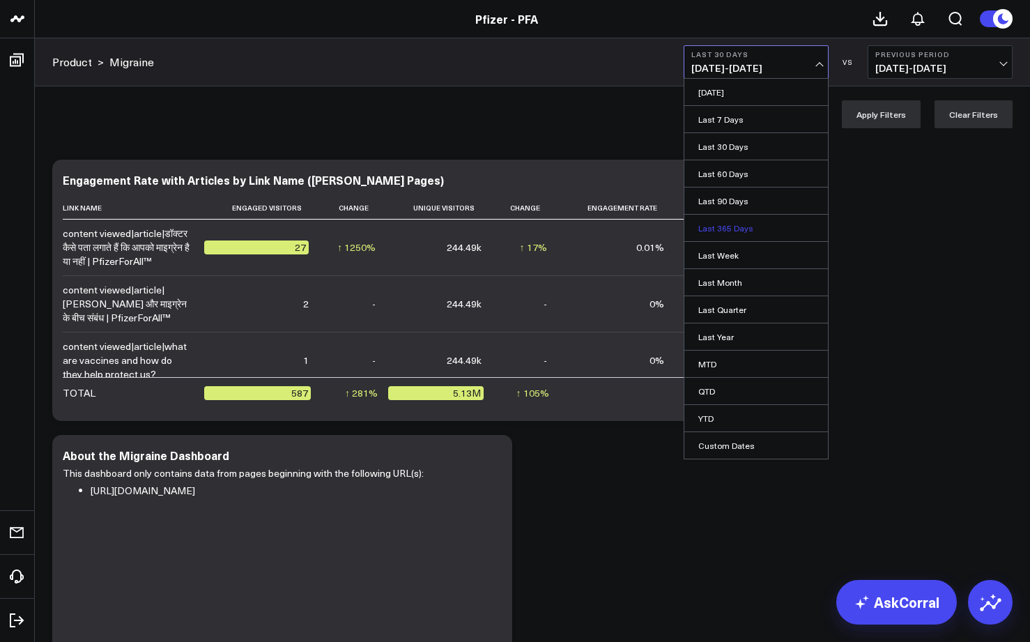
click at [719, 222] on link "Last 365 Days" at bounding box center [755, 228] width 143 height 26
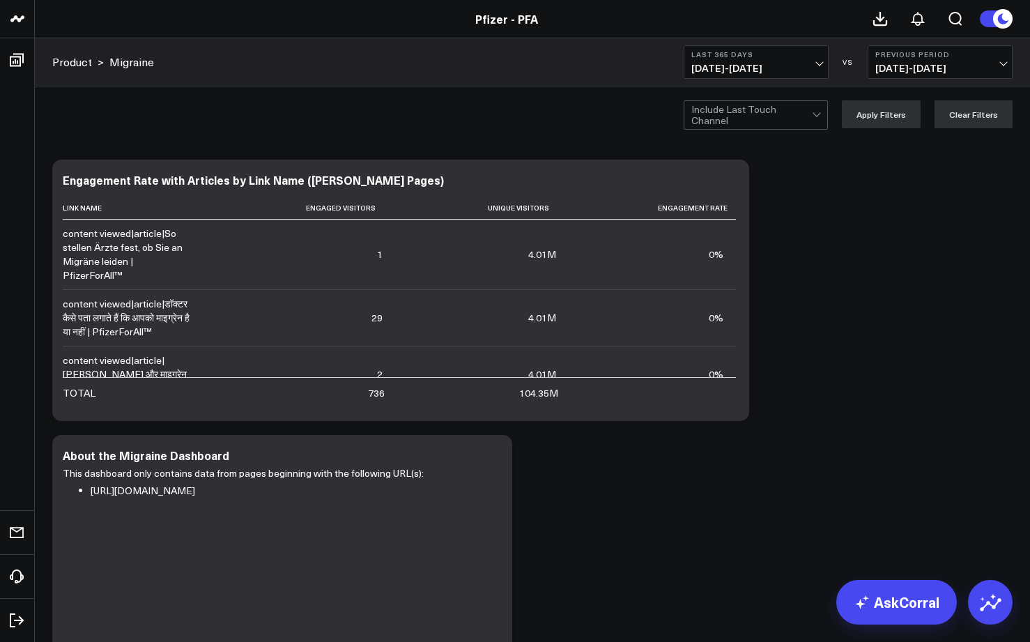
click at [814, 66] on span "09/23/24 - 09/22/25" at bounding box center [756, 68] width 130 height 11
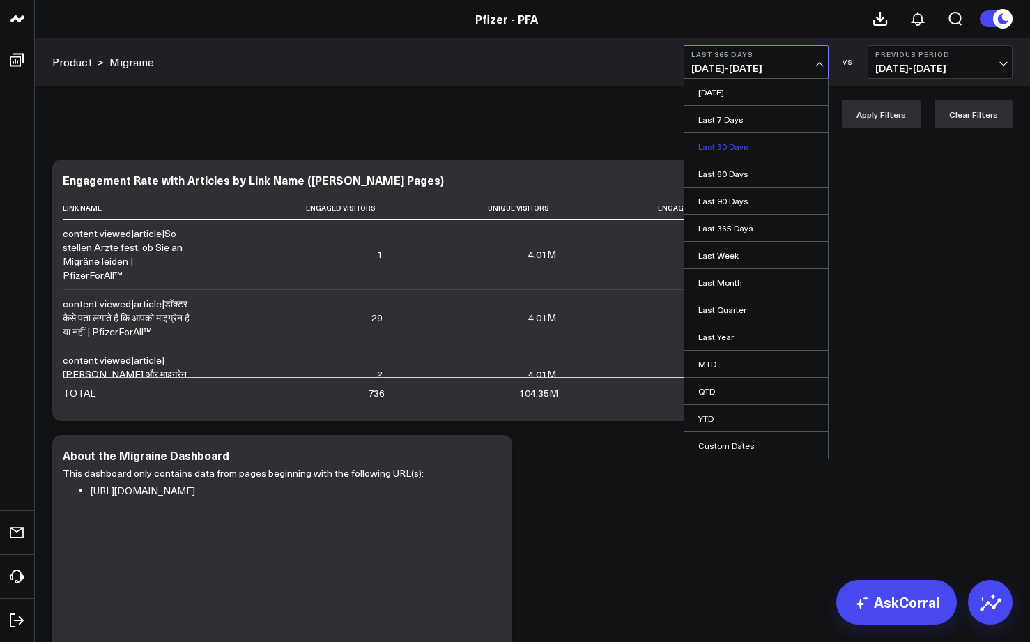
click at [738, 148] on link "Last 30 Days" at bounding box center [755, 146] width 143 height 26
